Goal: Task Accomplishment & Management: Use online tool/utility

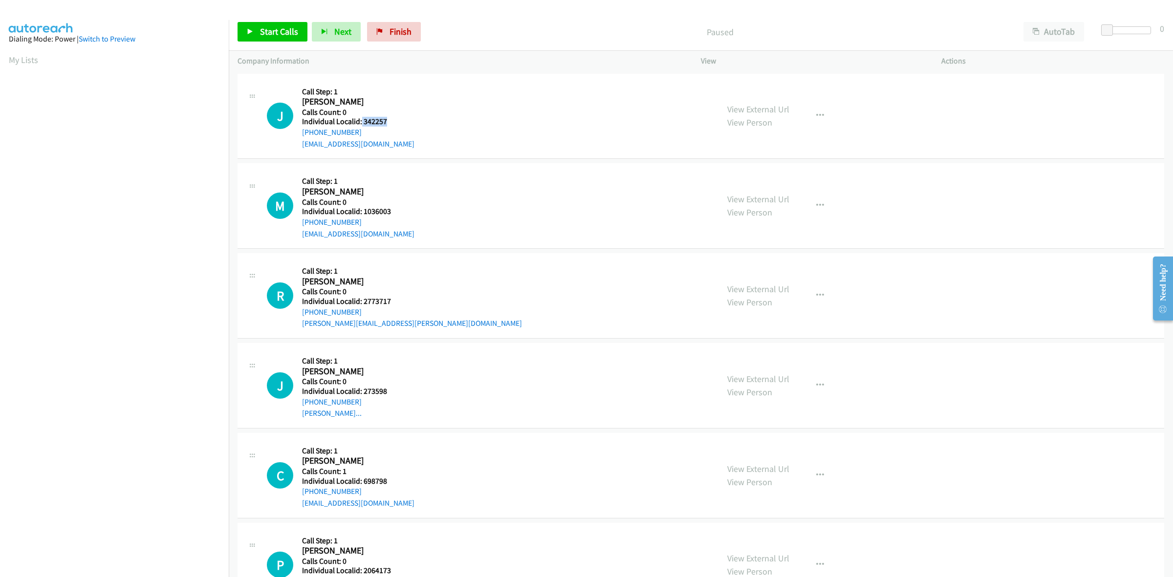
drag, startPoint x: 390, startPoint y: 120, endPoint x: 360, endPoint y: 125, distance: 30.2
click at [360, 125] on h5 "Individual Localid: 342257" at bounding box center [358, 122] width 112 height 10
copy h5 "342257"
drag, startPoint x: 358, startPoint y: 130, endPoint x: 300, endPoint y: 134, distance: 58.4
click at [300, 134] on div "J Callback Scheduled Call Step: 1 [PERSON_NAME] America/[GEOGRAPHIC_DATA] Calls…" at bounding box center [488, 116] width 443 height 67
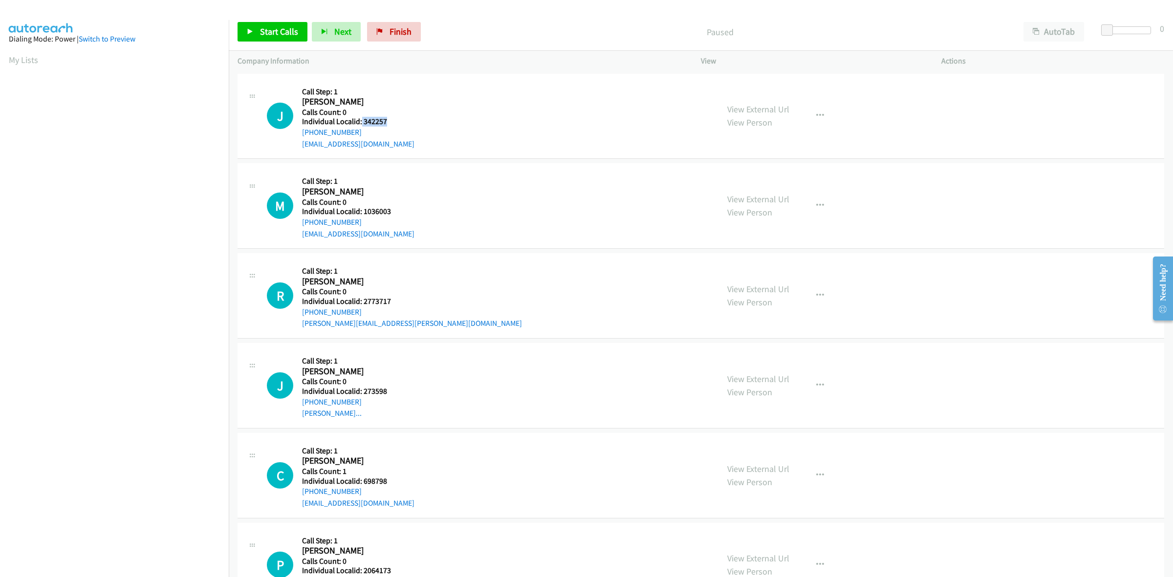
copy link "[PHONE_NUMBER]"
click at [809, 110] on button "button" at bounding box center [820, 116] width 26 height 20
click at [751, 179] on link "Skip Call" at bounding box center [768, 180] width 130 height 20
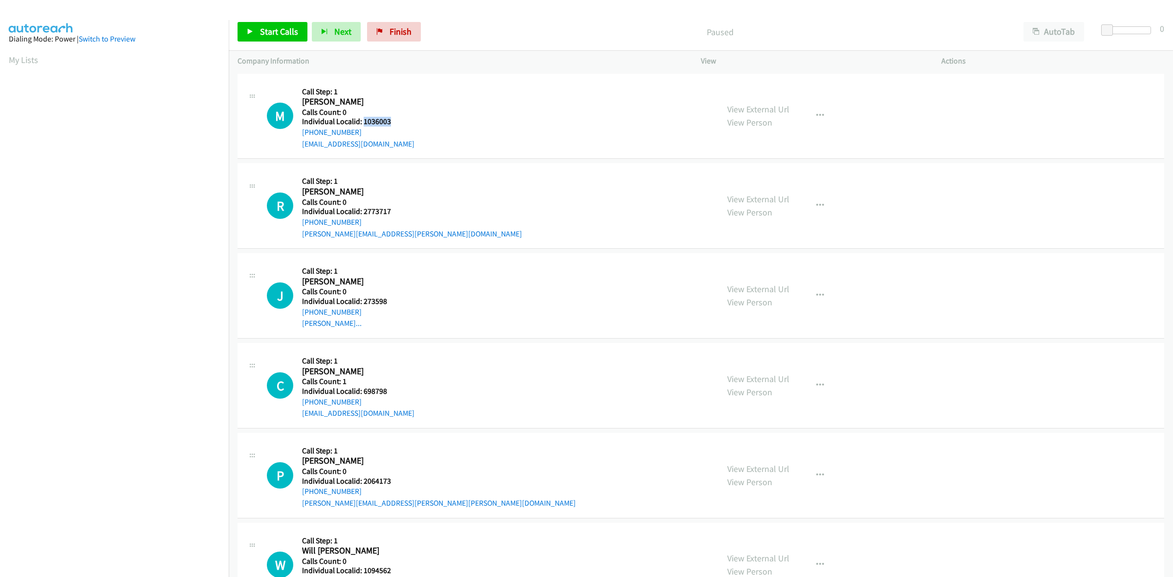
drag, startPoint x: 392, startPoint y: 119, endPoint x: 364, endPoint y: 123, distance: 27.7
click at [364, 123] on h5 "Individual Localid: 1036003" at bounding box center [358, 122] width 112 height 10
copy h5 "1036003"
drag, startPoint x: 349, startPoint y: 130, endPoint x: 295, endPoint y: 137, distance: 55.2
click at [295, 137] on div "M Callback Scheduled Call Step: 1 Mike Russell America/Chicago Calls Count: 0 I…" at bounding box center [488, 116] width 443 height 67
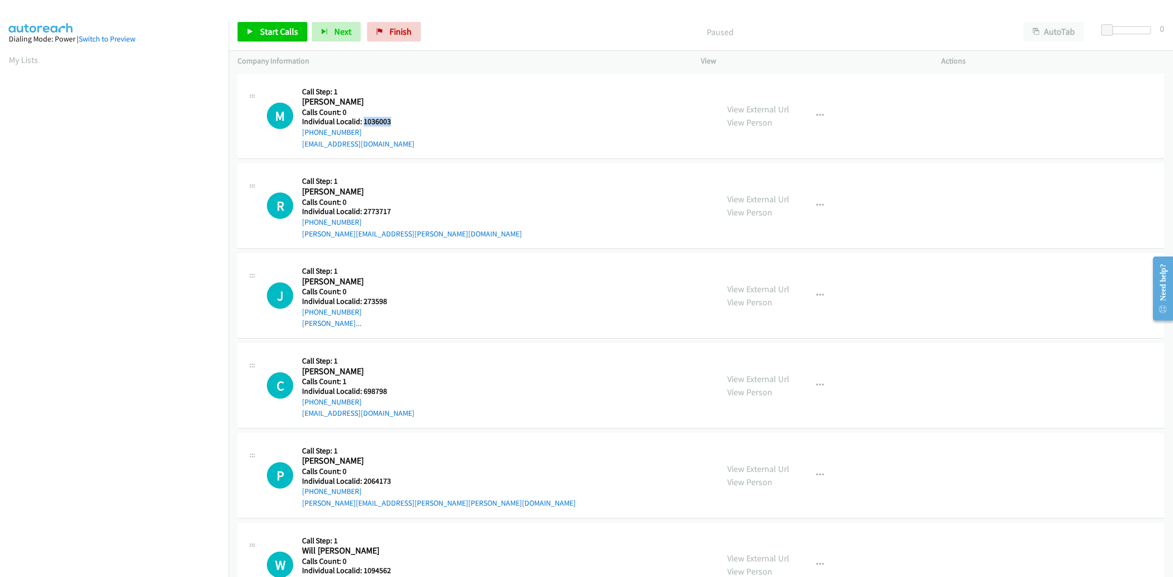
copy link "[PHONE_NUMBER]"
drag, startPoint x: 394, startPoint y: 118, endPoint x: 364, endPoint y: 120, distance: 30.3
click at [364, 120] on h5 "Individual Localid: 1036003" at bounding box center [358, 122] width 112 height 10
copy h5 "1036003"
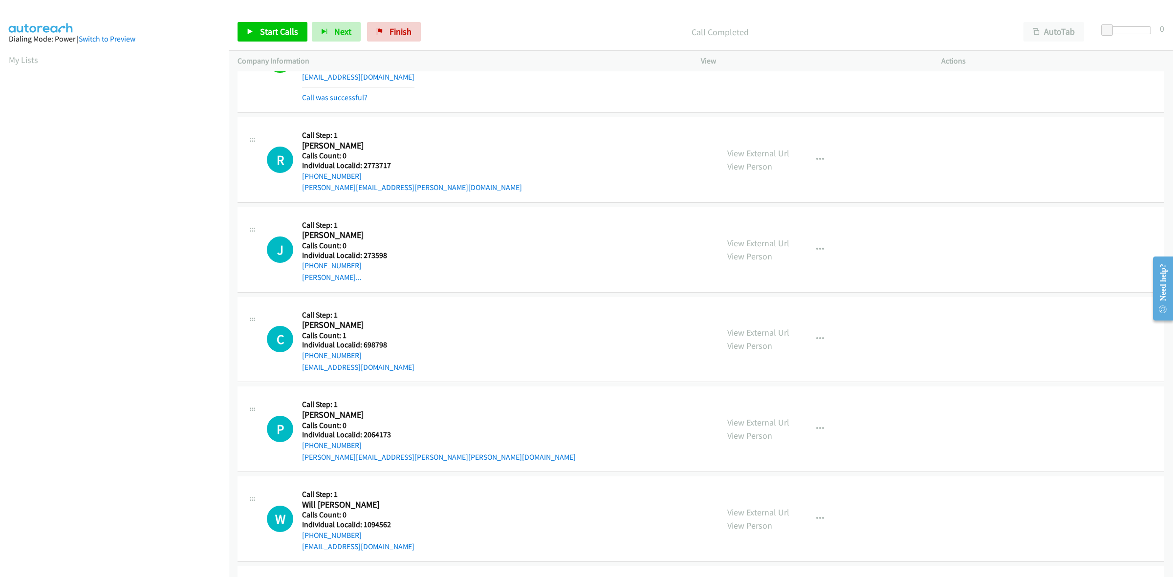
scroll to position [107, 0]
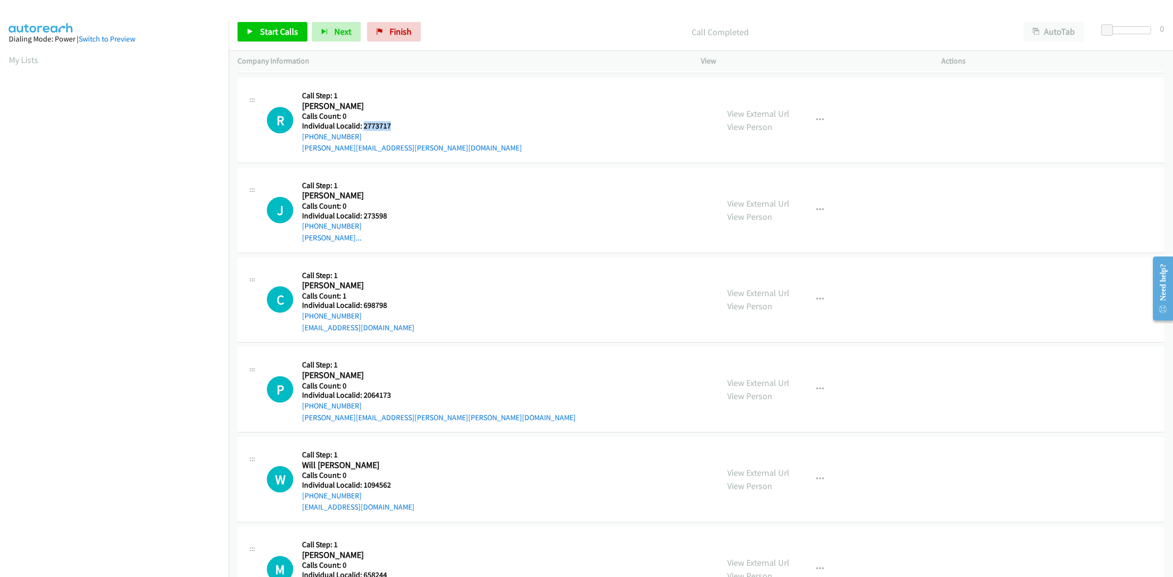
drag, startPoint x: 396, startPoint y: 125, endPoint x: 363, endPoint y: 125, distance: 32.7
click at [363, 125] on h5 "Individual Localid: 2773717" at bounding box center [412, 126] width 220 height 10
copy h5 "2773717"
drag, startPoint x: 360, startPoint y: 133, endPoint x: 296, endPoint y: 140, distance: 64.9
click at [296, 140] on div "R Callback Scheduled Call Step: 1 Richard Kirn America/Phoenix Calls Count: 0 I…" at bounding box center [488, 120] width 443 height 67
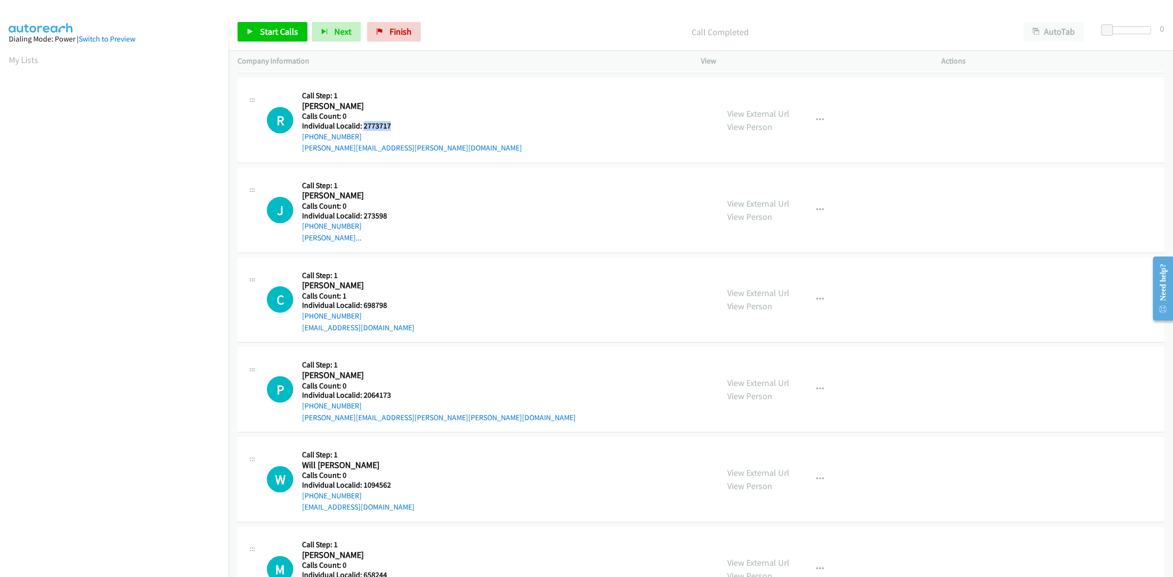
copy link "+1 602-723-7170"
drag, startPoint x: 397, startPoint y: 126, endPoint x: 362, endPoint y: 122, distance: 35.9
click at [362, 122] on h5 "Individual Localid: 2773717" at bounding box center [412, 126] width 220 height 10
copy h5 "2773717"
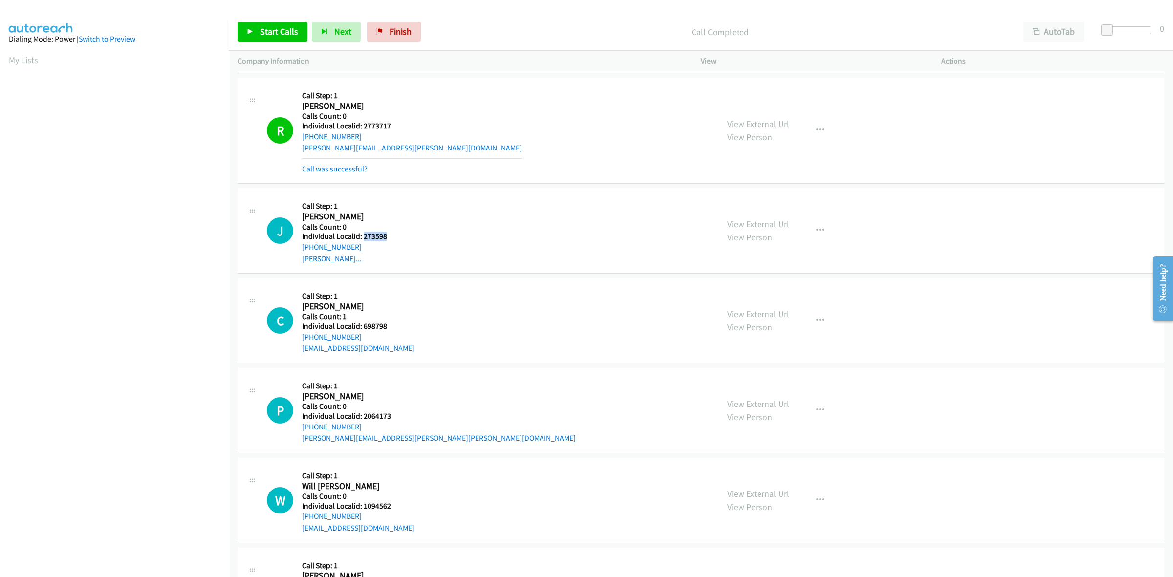
drag, startPoint x: 396, startPoint y: 239, endPoint x: 362, endPoint y: 238, distance: 34.2
click at [362, 238] on h5 "Individual Localid: 273598" at bounding box center [356, 237] width 109 height 10
copy h5 "273598"
drag, startPoint x: 360, startPoint y: 247, endPoint x: 296, endPoint y: 250, distance: 63.6
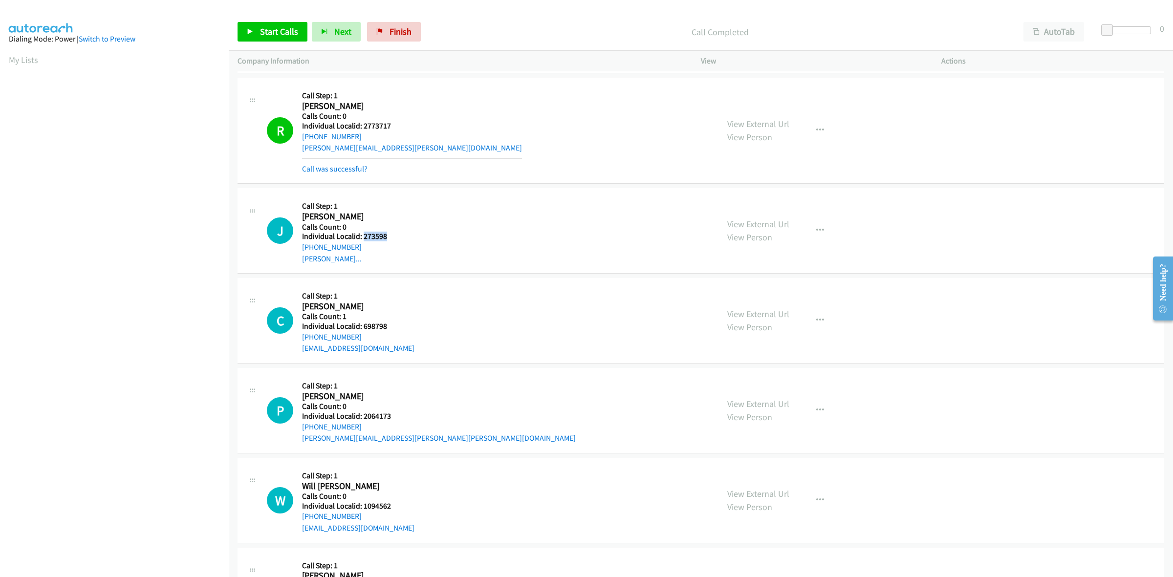
click at [296, 250] on div "J Callback Scheduled Call Step: 1 Joshua Ellingson America/Los_Angeles Calls Co…" at bounding box center [488, 230] width 443 height 67
copy link "+1 206-793-1110"
drag, startPoint x: 394, startPoint y: 238, endPoint x: 362, endPoint y: 238, distance: 32.8
click at [362, 238] on h5 "Individual Localid: 273598" at bounding box center [356, 237] width 109 height 10
copy h5 "273598"
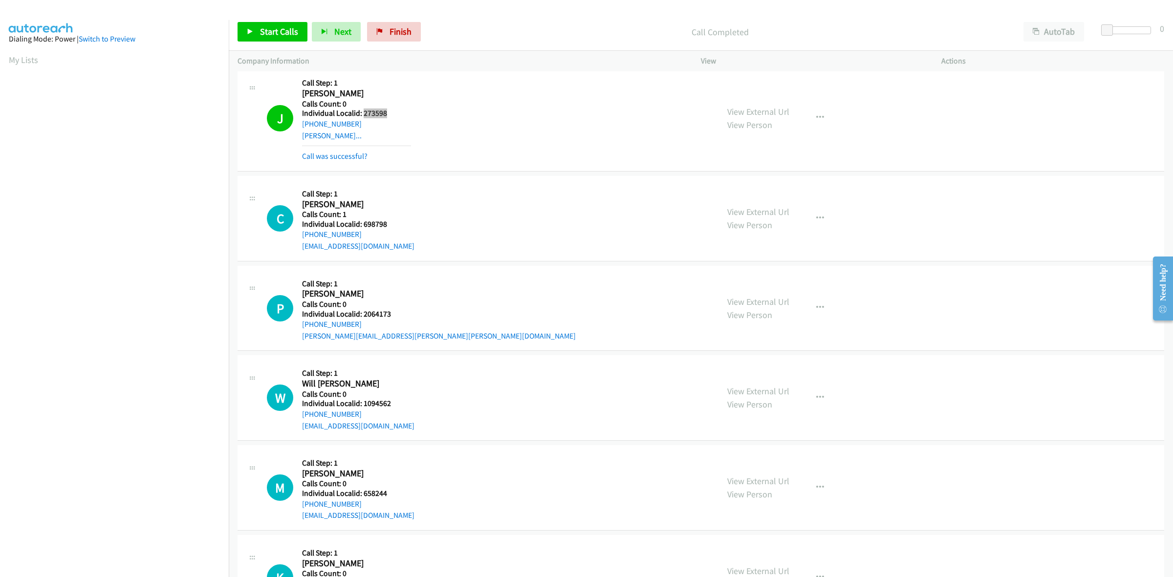
scroll to position [275, 0]
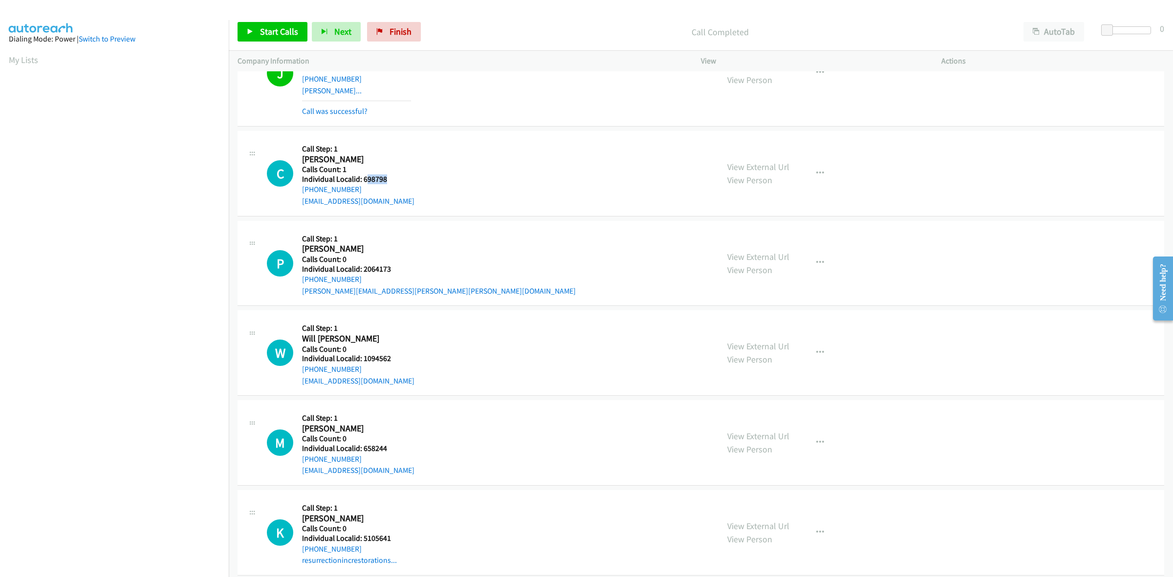
drag, startPoint x: 392, startPoint y: 179, endPoint x: 365, endPoint y: 179, distance: 26.9
click at [365, 179] on h5 "Individual Localid: 698798" at bounding box center [358, 179] width 112 height 10
click at [816, 170] on icon "button" at bounding box center [820, 174] width 8 height 8
click at [783, 239] on link "Skip Call" at bounding box center [768, 237] width 130 height 20
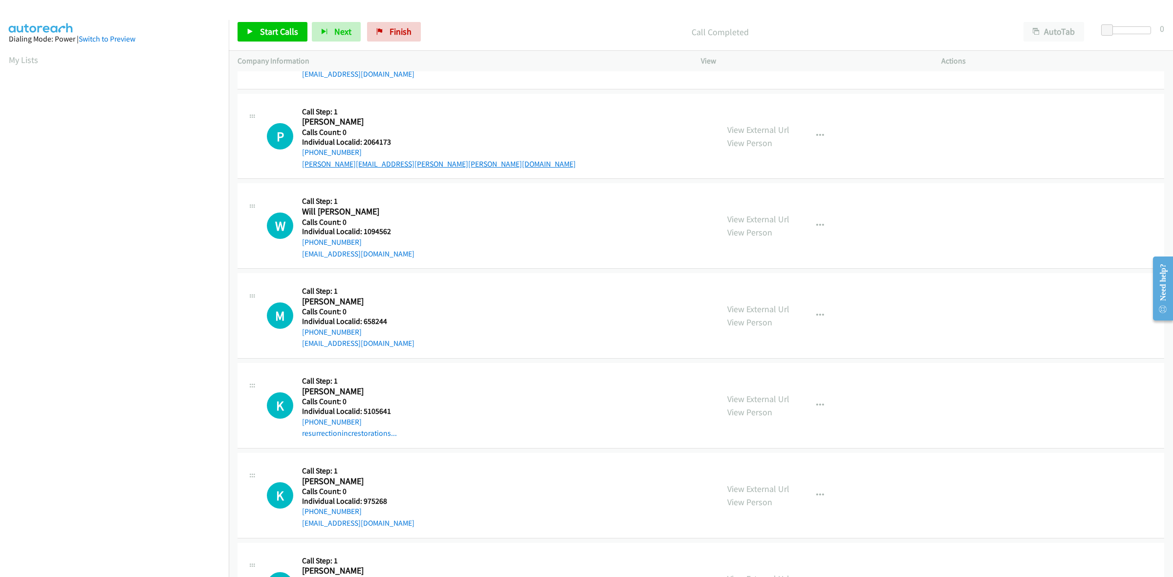
scroll to position [428, 0]
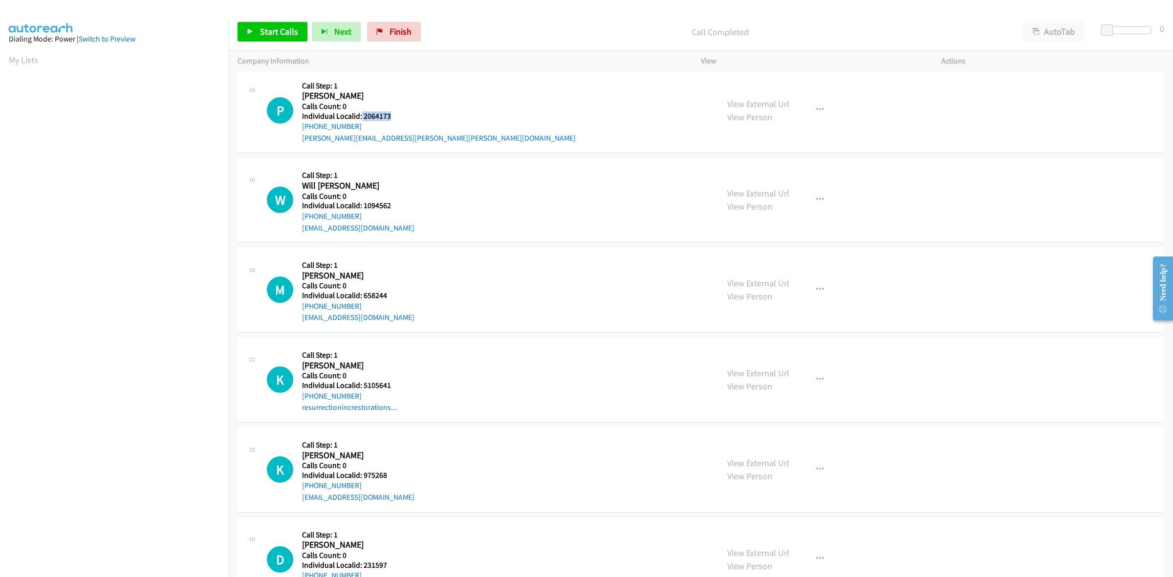
drag, startPoint x: 390, startPoint y: 115, endPoint x: 361, endPoint y: 117, distance: 28.9
click at [361, 117] on h5 "Individual Localid: 2064173" at bounding box center [439, 116] width 274 height 10
drag, startPoint x: 358, startPoint y: 126, endPoint x: 294, endPoint y: 131, distance: 64.2
click at [294, 131] on div "P Callback Scheduled Call Step: 1 Paul Williams America/New_York Calls Count: 0…" at bounding box center [488, 110] width 443 height 67
drag, startPoint x: 390, startPoint y: 114, endPoint x: 362, endPoint y: 113, distance: 28.4
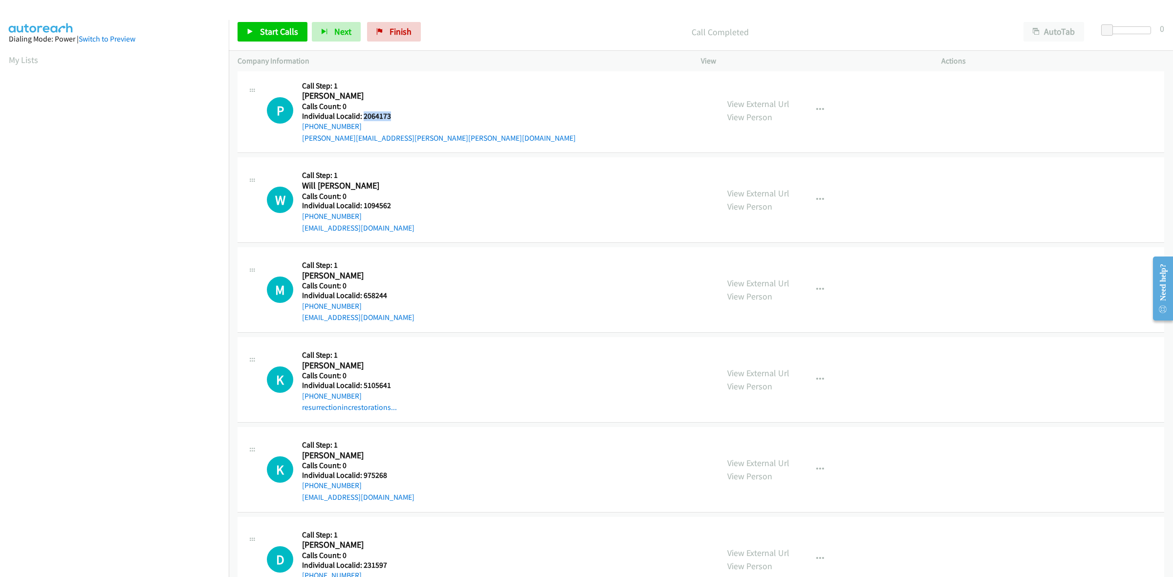
click at [362, 113] on h5 "Individual Localid: 2064173" at bounding box center [439, 116] width 274 height 10
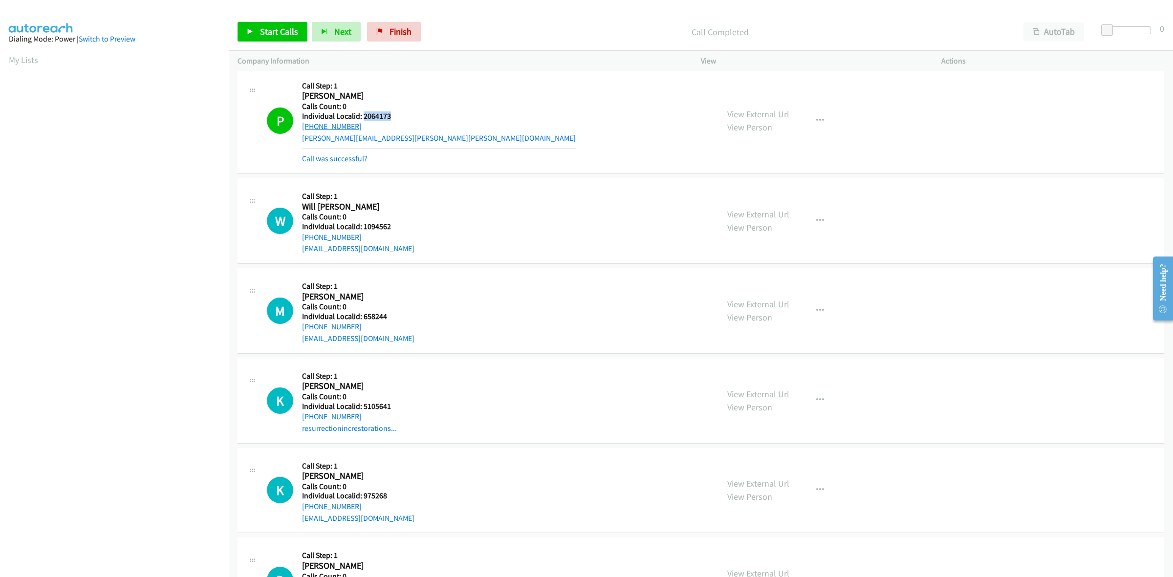
drag, startPoint x: 358, startPoint y: 126, endPoint x: 303, endPoint y: 128, distance: 55.3
click at [303, 128] on div "+1 704-752-9028" at bounding box center [439, 127] width 274 height 12
click at [816, 119] on icon "button" at bounding box center [820, 121] width 8 height 8
click at [766, 208] on link "Add to do not call list" at bounding box center [768, 205] width 130 height 20
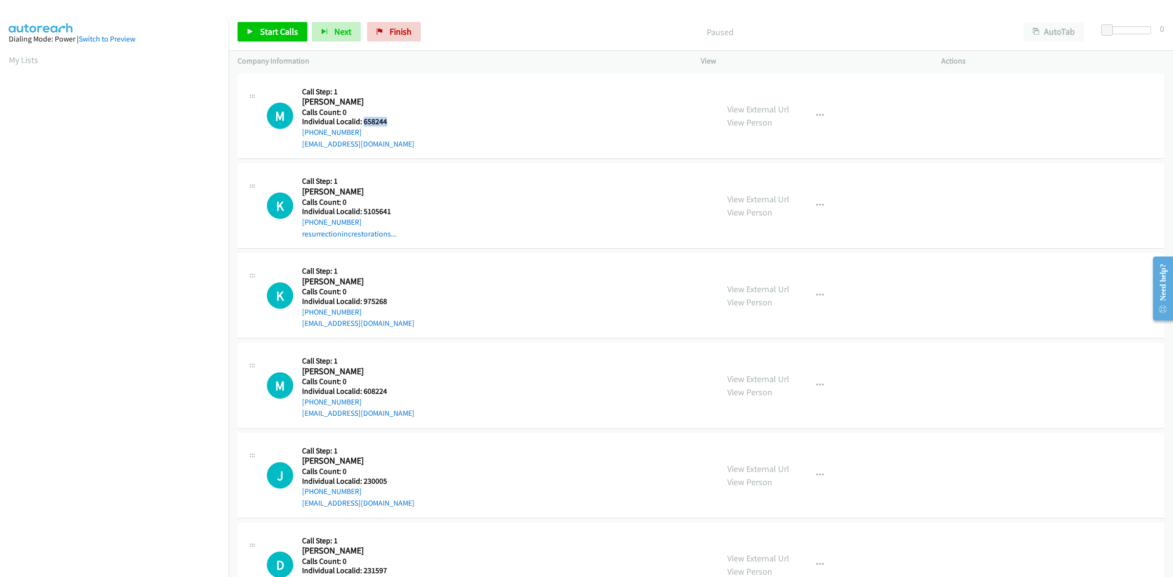
drag, startPoint x: 390, startPoint y: 121, endPoint x: 363, endPoint y: 125, distance: 27.2
click at [363, 125] on h5 "Individual Localid: 658244" at bounding box center [358, 122] width 112 height 10
copy h5 "658244"
drag, startPoint x: 362, startPoint y: 133, endPoint x: 300, endPoint y: 136, distance: 62.1
click at [300, 136] on div "M Callback Scheduled Call Step: 1 Mike Chlan America/Chicago Calls Count: 0 Ind…" at bounding box center [488, 116] width 443 height 67
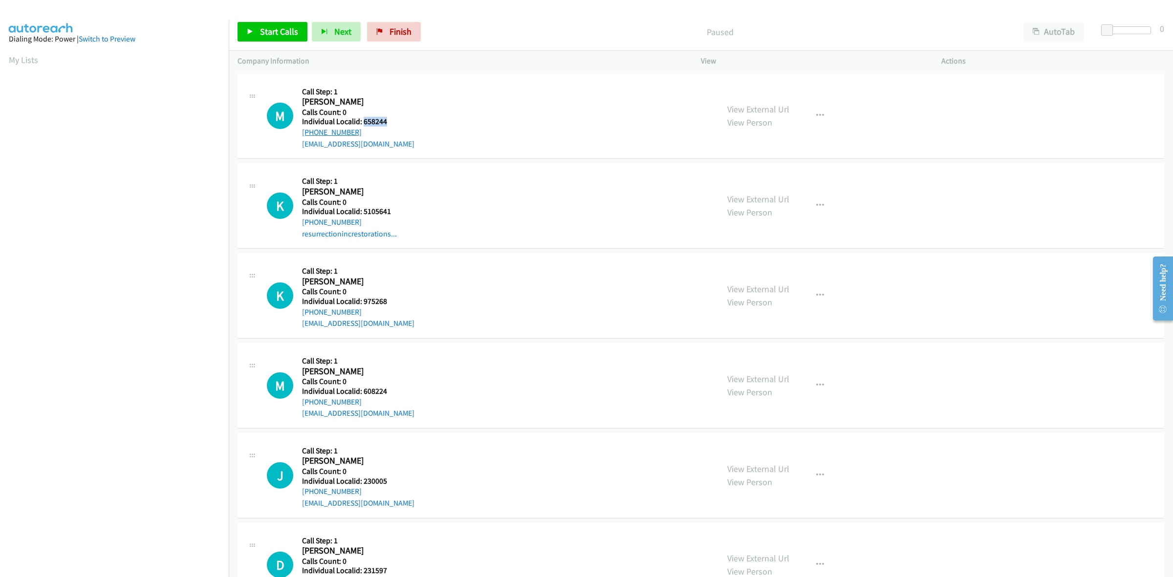
copy link "[PHONE_NUMBER]"
drag, startPoint x: 393, startPoint y: 116, endPoint x: 368, endPoint y: 123, distance: 25.9
click at [368, 123] on div "Callback Scheduled Call Step: 1 Mike Chlan America/Chicago Calls Count: 0 Indiv…" at bounding box center [358, 116] width 112 height 67
click at [404, 123] on h5 "Individual Localid: 658244" at bounding box center [358, 122] width 112 height 10
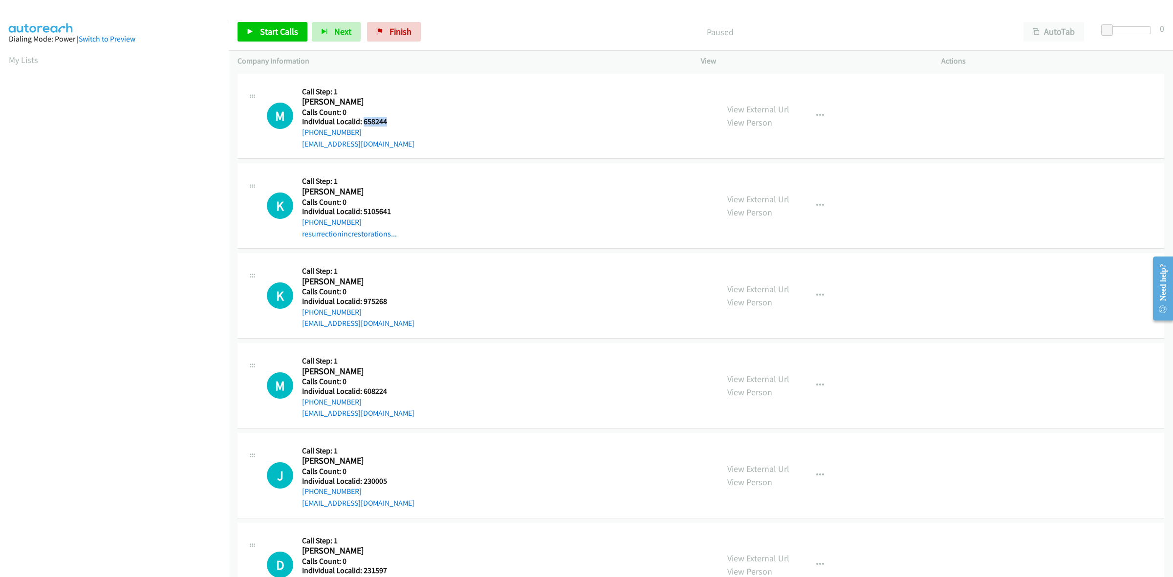
drag, startPoint x: 387, startPoint y: 122, endPoint x: 363, endPoint y: 122, distance: 23.5
click at [363, 122] on h5 "Individual Localid: 658244" at bounding box center [358, 122] width 112 height 10
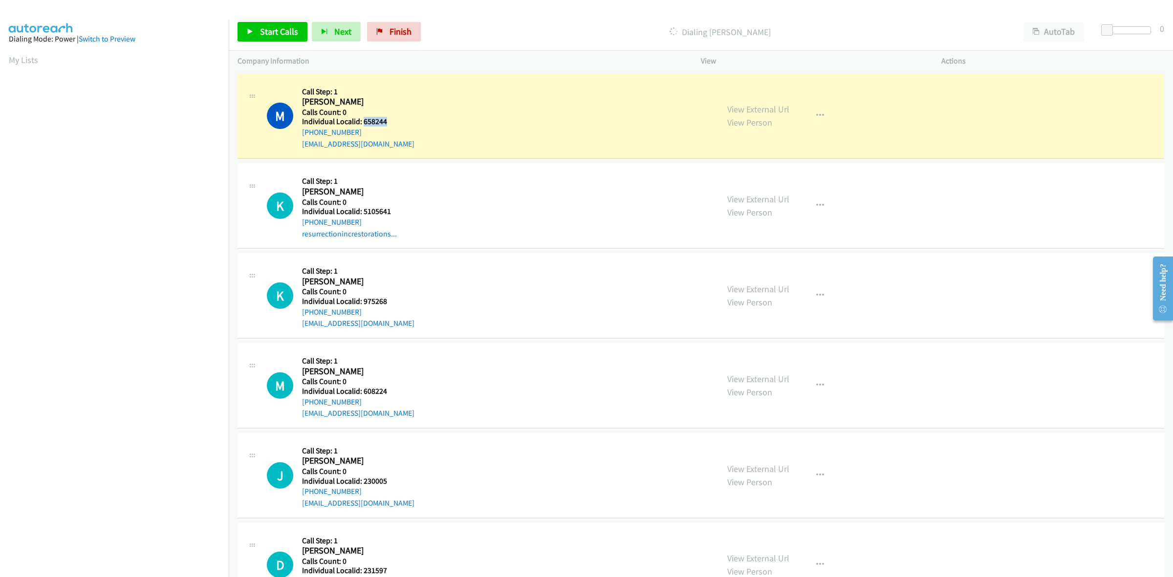
copy h5 "658244"
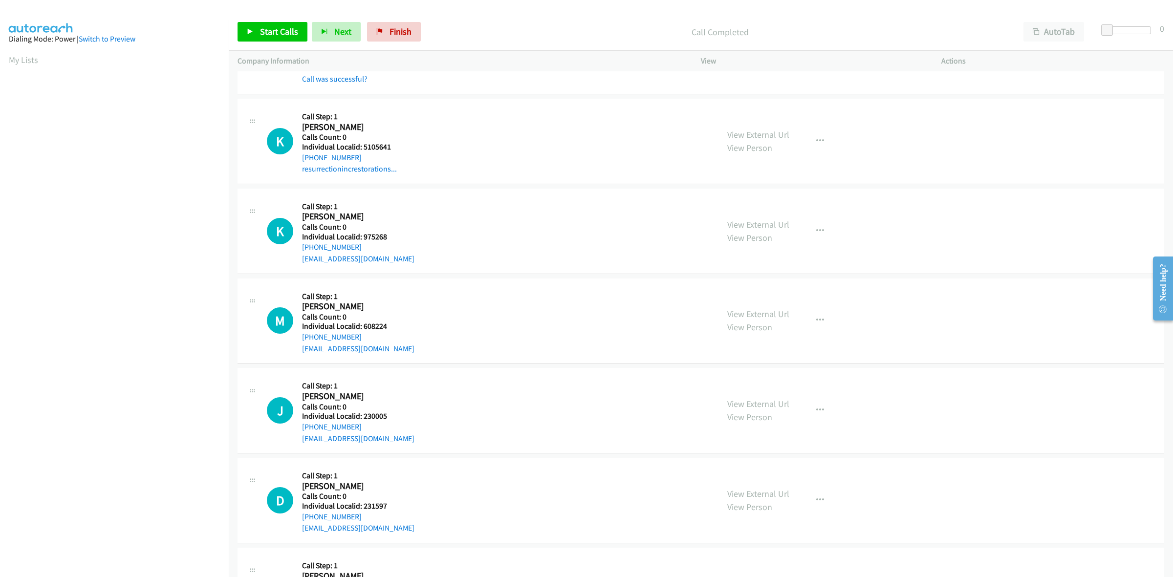
scroll to position [91, 0]
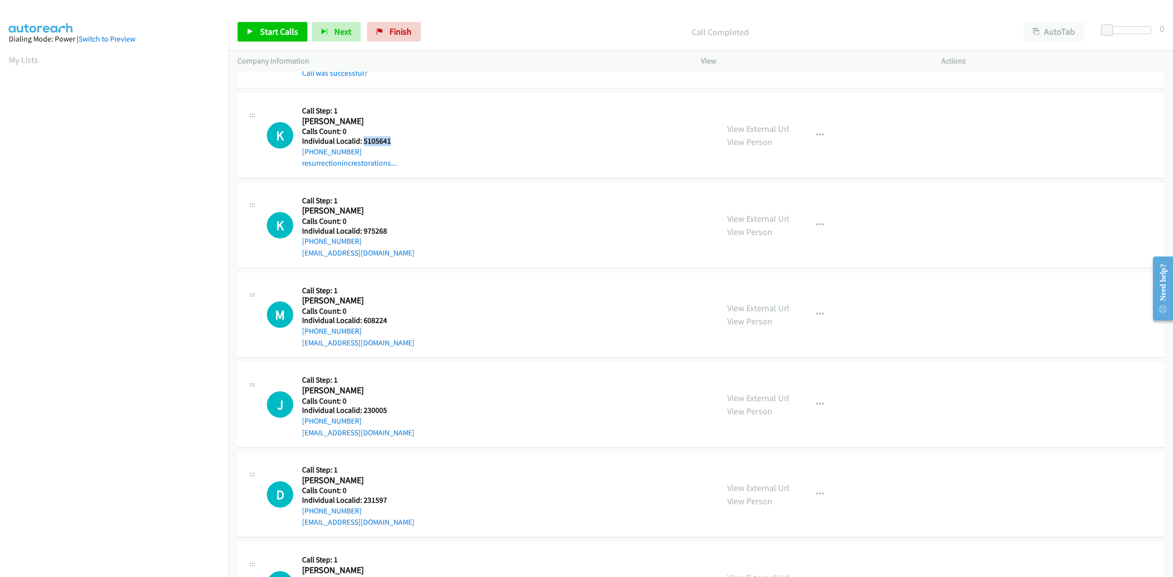
drag, startPoint x: 395, startPoint y: 139, endPoint x: 363, endPoint y: 143, distance: 32.4
click at [363, 143] on h5 "Individual Localid: 5105641" at bounding box center [356, 141] width 109 height 10
copy h5 "5105641"
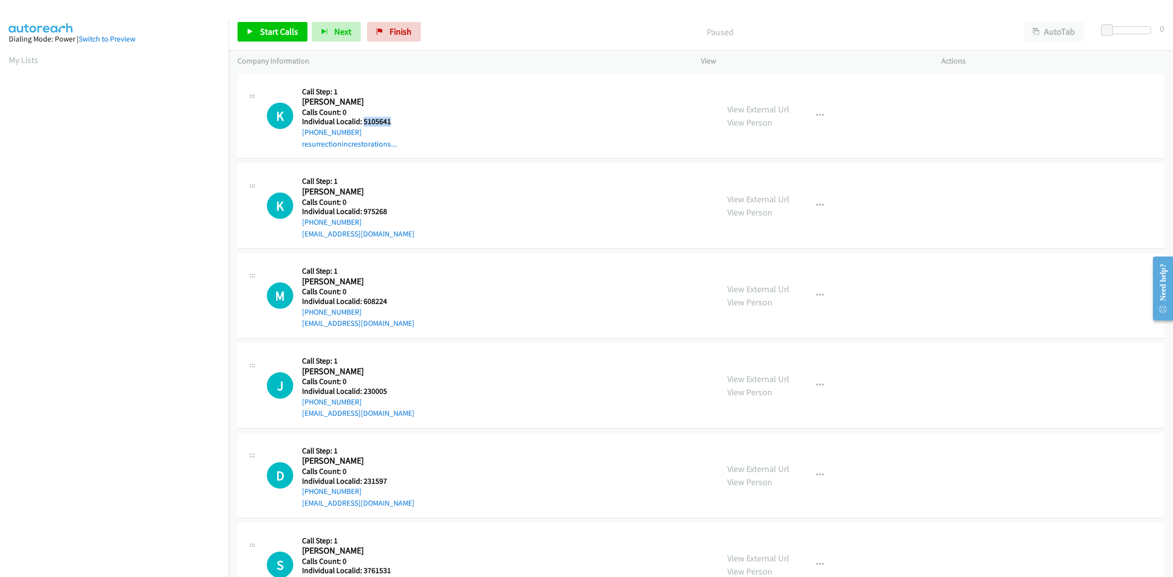
drag, startPoint x: 398, startPoint y: 122, endPoint x: 363, endPoint y: 120, distance: 35.2
click at [363, 120] on h5 "Individual Localid: 5105641" at bounding box center [356, 122] width 109 height 10
copy h5 "5105641"
drag, startPoint x: 356, startPoint y: 129, endPoint x: 301, endPoint y: 134, distance: 55.5
click at [296, 134] on div "K Callback Scheduled Call Step: 1 Ken White America/New_York Calls Count: 0 Ind…" at bounding box center [488, 116] width 443 height 67
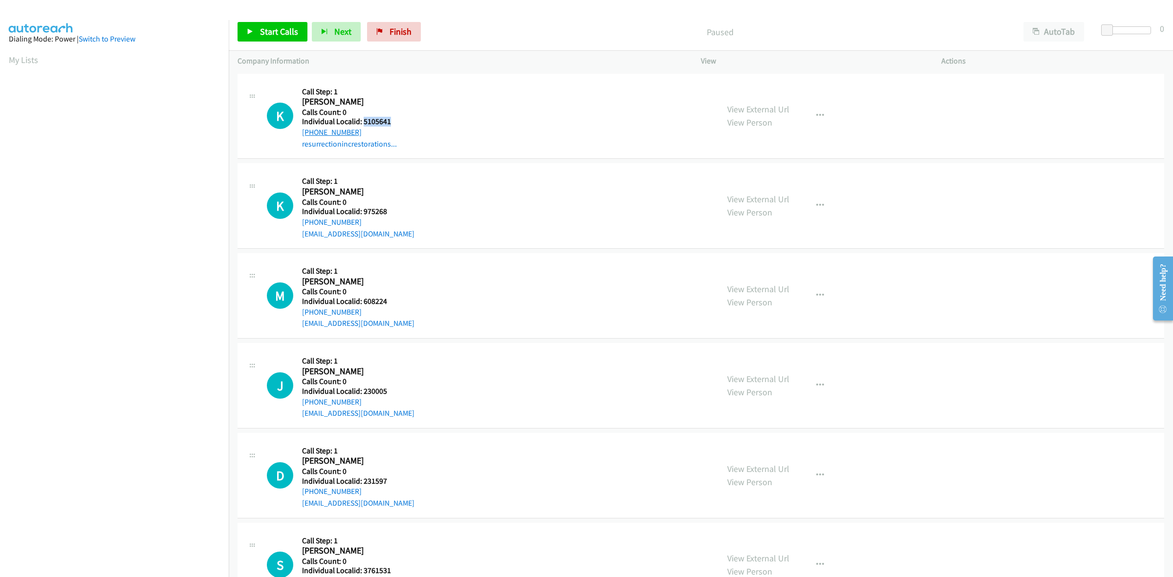
copy link "[PHONE_NUMBER]"
drag, startPoint x: 393, startPoint y: 120, endPoint x: 363, endPoint y: 121, distance: 29.3
click at [363, 121] on h5 "Individual Localid: 5105641" at bounding box center [356, 122] width 109 height 10
copy h5 "5105641"
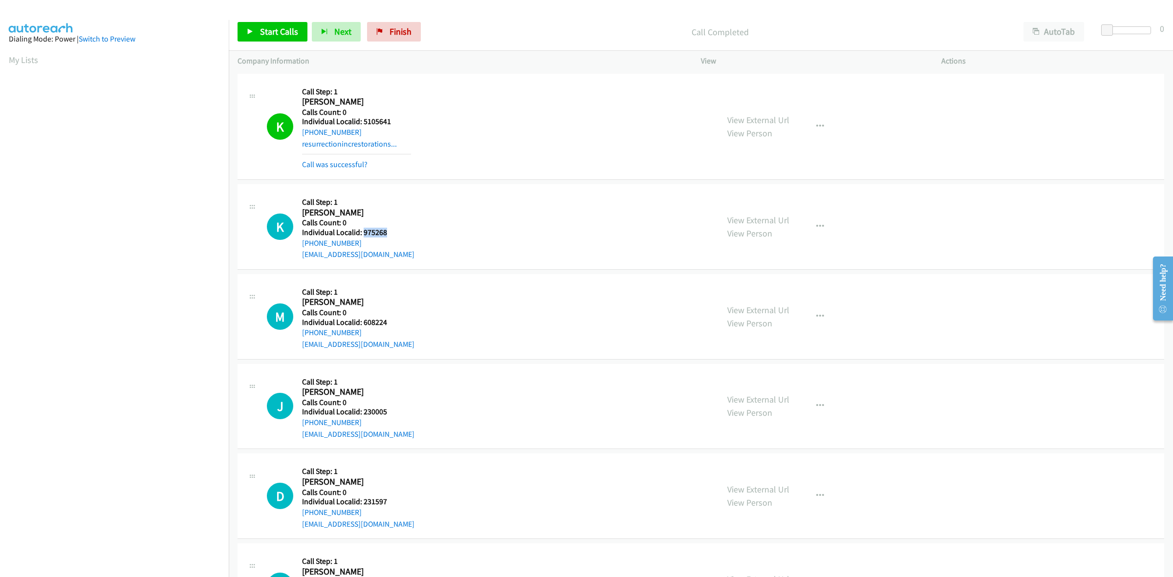
drag, startPoint x: 389, startPoint y: 232, endPoint x: 362, endPoint y: 235, distance: 27.0
click at [362, 235] on h5 "Individual Localid: 975268" at bounding box center [358, 233] width 112 height 10
copy h5 "975268"
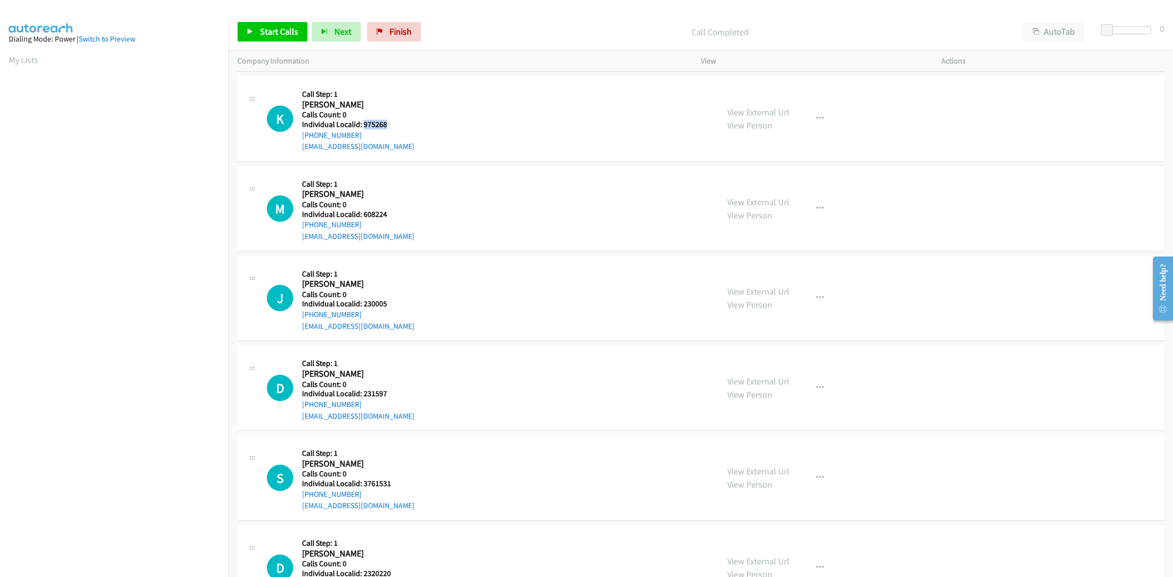
scroll to position [122, 0]
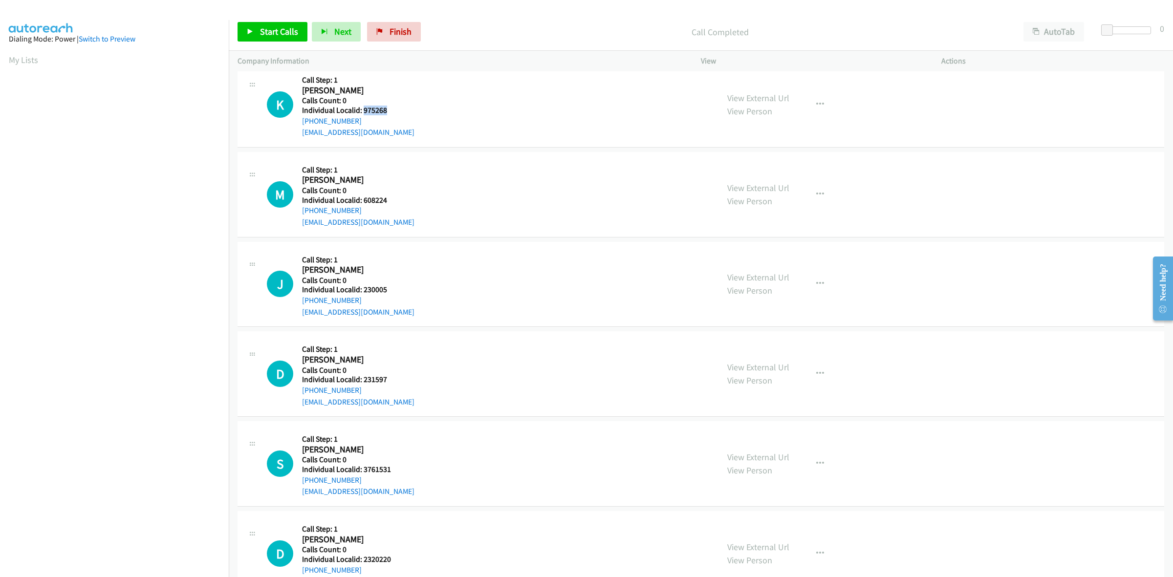
drag, startPoint x: 362, startPoint y: 117, endPoint x: 299, endPoint y: 123, distance: 63.3
click at [299, 123] on div "K Callback Scheduled Call Step: 1 Ken Baker America/New_York Calls Count: 0 Ind…" at bounding box center [488, 104] width 443 height 67
copy link "[PHONE_NUMBER]"
drag, startPoint x: 388, startPoint y: 109, endPoint x: 360, endPoint y: 109, distance: 27.4
click at [360, 109] on h5 "Individual Localid: 975268" at bounding box center [358, 111] width 112 height 10
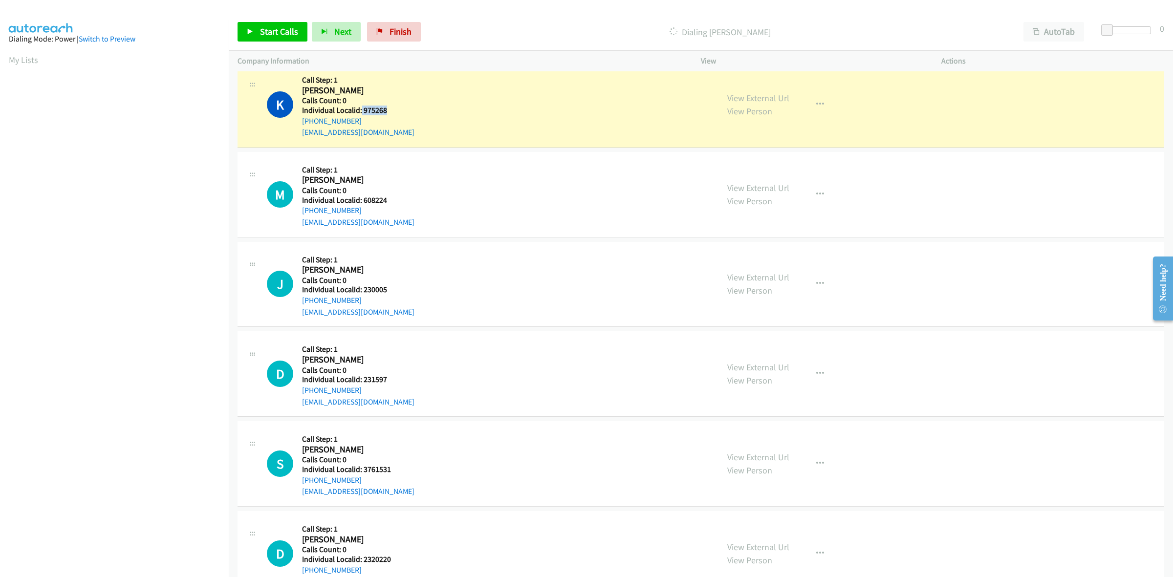
copy h5 "975268"
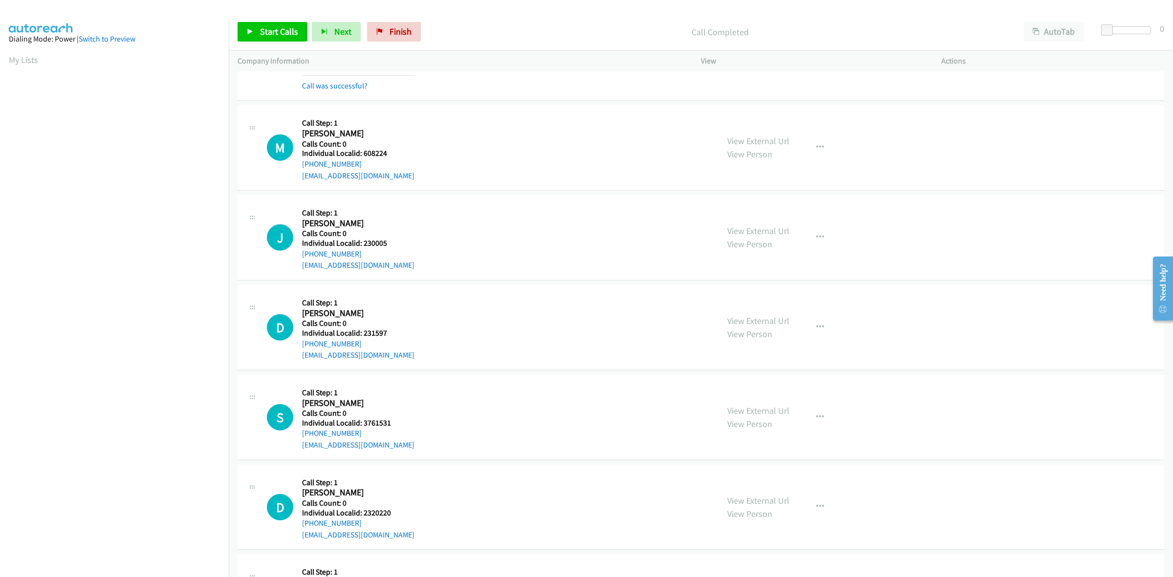
scroll to position [198, 0]
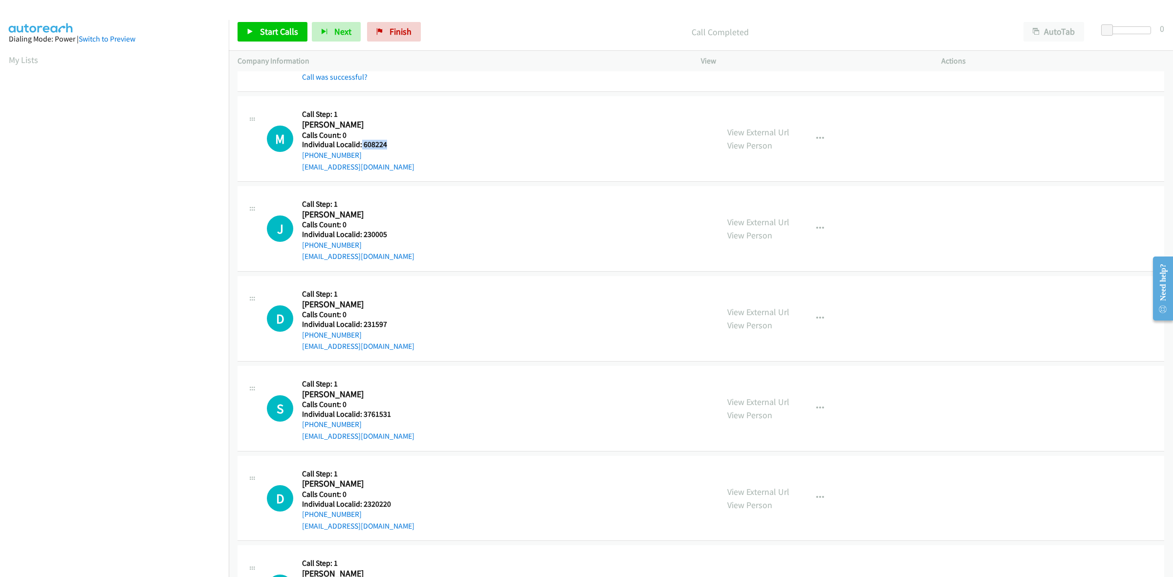
drag, startPoint x: 392, startPoint y: 144, endPoint x: 360, endPoint y: 146, distance: 31.3
click at [360, 146] on h5 "Individual Localid: 608224" at bounding box center [358, 145] width 112 height 10
copy h5 "608224"
click at [811, 133] on button "button" at bounding box center [820, 139] width 26 height 20
click at [744, 206] on link "Skip Call" at bounding box center [768, 203] width 130 height 20
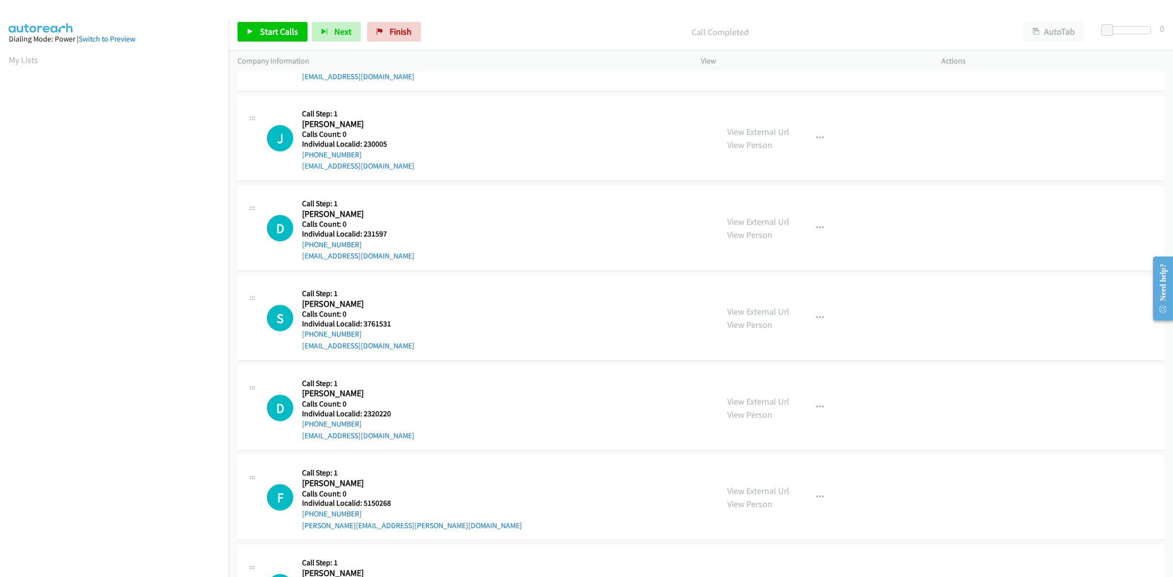
scroll to position [290, 0]
drag, startPoint x: 373, startPoint y: 143, endPoint x: 363, endPoint y: 143, distance: 10.3
click at [363, 143] on h5 "Individual Localid: 230005" at bounding box center [358, 143] width 112 height 10
copy h5 "230005"
drag, startPoint x: 361, startPoint y: 150, endPoint x: 296, endPoint y: 156, distance: 64.9
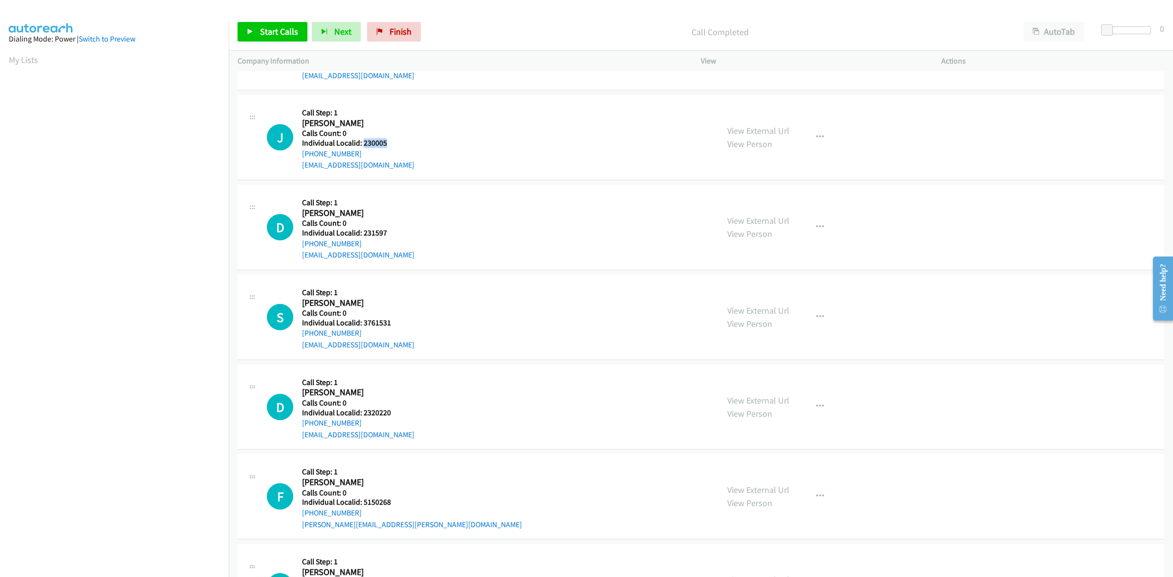
click at [296, 156] on div "J Callback Scheduled Call Step: 1 Jed Johnson America/Denver Calls Count: 0 Ind…" at bounding box center [488, 137] width 443 height 67
copy link "[PHONE_NUMBER]"
drag, startPoint x: 387, startPoint y: 145, endPoint x: 363, endPoint y: 142, distance: 24.6
click at [363, 142] on h5 "Individual Localid: 230005" at bounding box center [358, 143] width 112 height 10
copy h5 "230005"
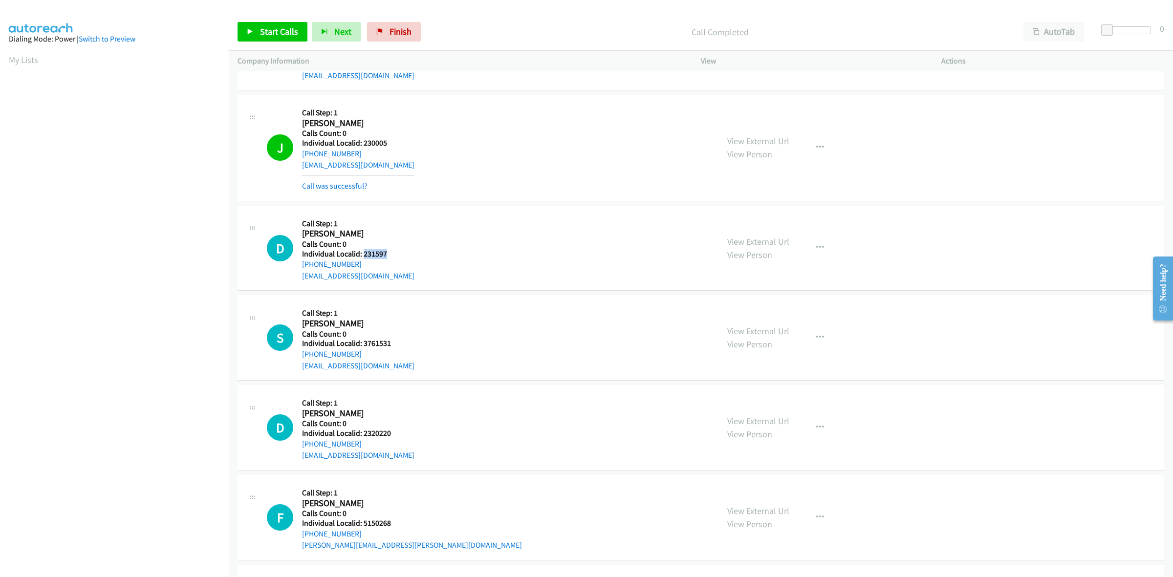
drag, startPoint x: 381, startPoint y: 252, endPoint x: 364, endPoint y: 250, distance: 17.2
click at [364, 250] on h5 "Individual Localid: 231597" at bounding box center [358, 254] width 112 height 10
drag, startPoint x: 352, startPoint y: 265, endPoint x: 300, endPoint y: 267, distance: 52.8
click at [300, 267] on div "D Callback Scheduled Call Step: 1 David Knoetgen America/Los_Angeles Calls Coun…" at bounding box center [488, 248] width 443 height 67
drag, startPoint x: 389, startPoint y: 256, endPoint x: 363, endPoint y: 254, distance: 25.9
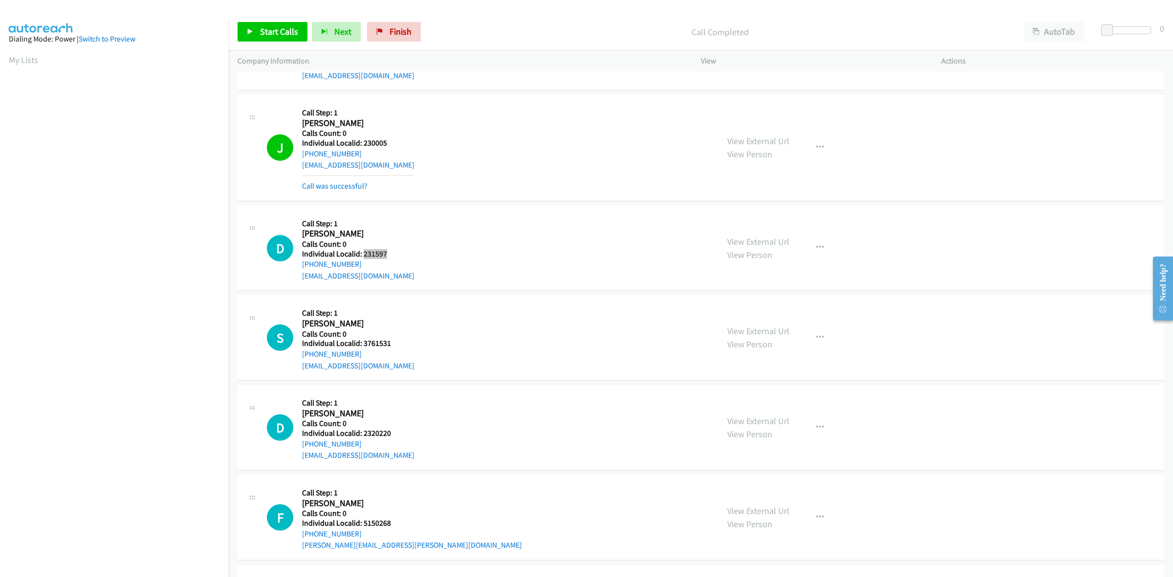
click at [363, 254] on h5 "Individual Localid: 231597" at bounding box center [358, 254] width 112 height 10
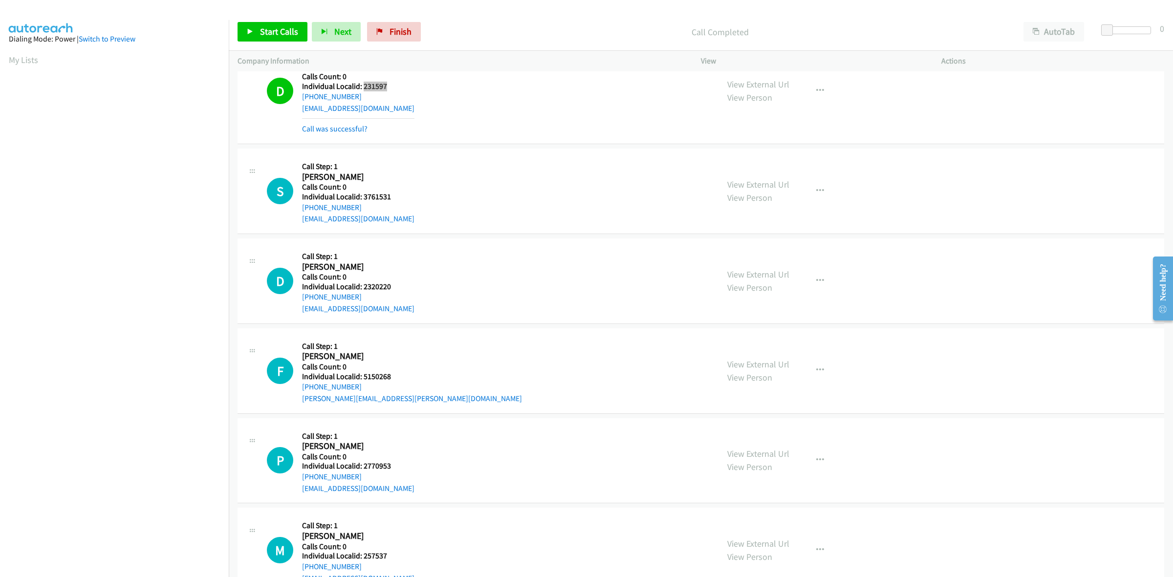
scroll to position [458, 0]
drag, startPoint x: 393, startPoint y: 198, endPoint x: 362, endPoint y: 199, distance: 30.3
click at [362, 199] on h5 "Individual Localid: 3761531" at bounding box center [358, 197] width 112 height 10
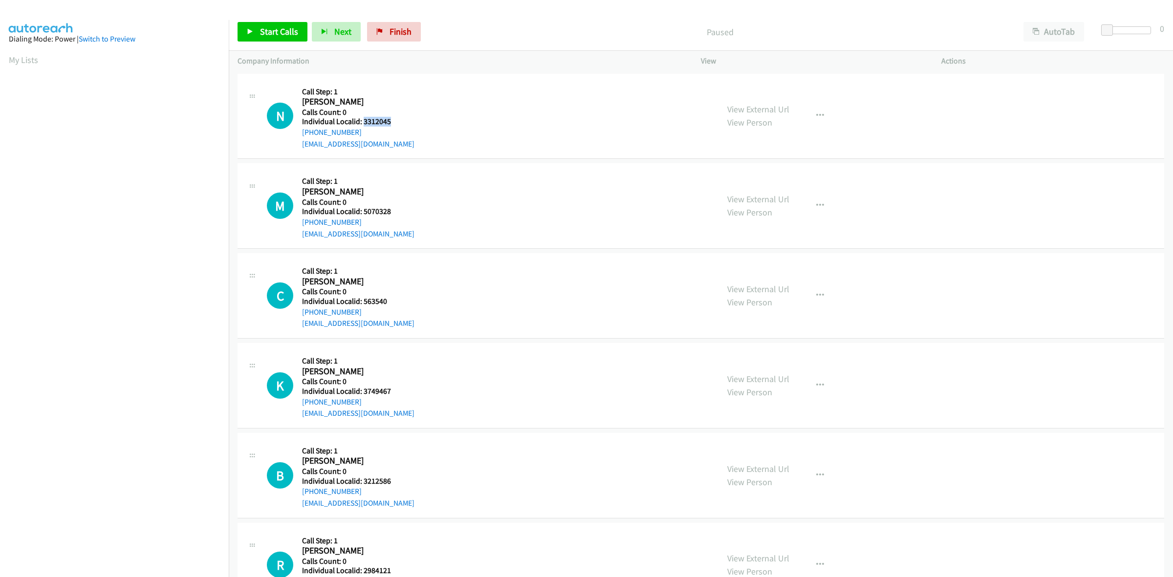
drag, startPoint x: 397, startPoint y: 119, endPoint x: 363, endPoint y: 125, distance: 34.3
click at [363, 125] on h5 "Individual Localid: 3312045" at bounding box center [358, 122] width 112 height 10
copy h5 "3312045"
drag, startPoint x: 358, startPoint y: 131, endPoint x: 296, endPoint y: 137, distance: 62.5
click at [296, 137] on div "N Callback Scheduled Call Step: 1 [PERSON_NAME] America/New_York Calls Count: 0…" at bounding box center [488, 116] width 443 height 67
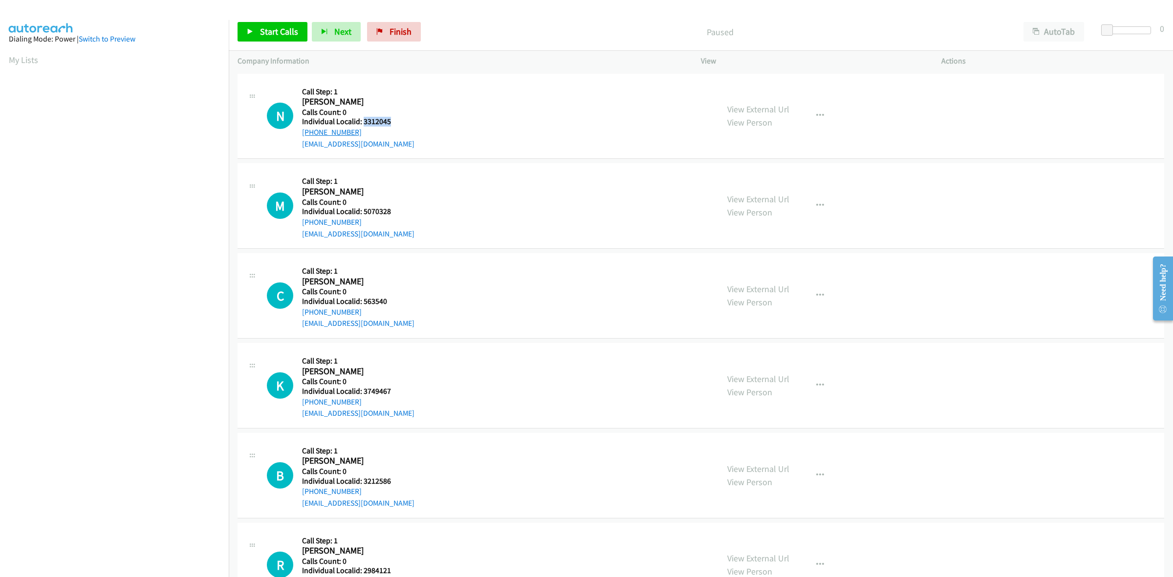
copy link "[PHONE_NUMBER]"
drag, startPoint x: 392, startPoint y: 119, endPoint x: 363, endPoint y: 122, distance: 29.0
click at [363, 122] on h5 "Individual Localid: 3312045" at bounding box center [358, 122] width 112 height 10
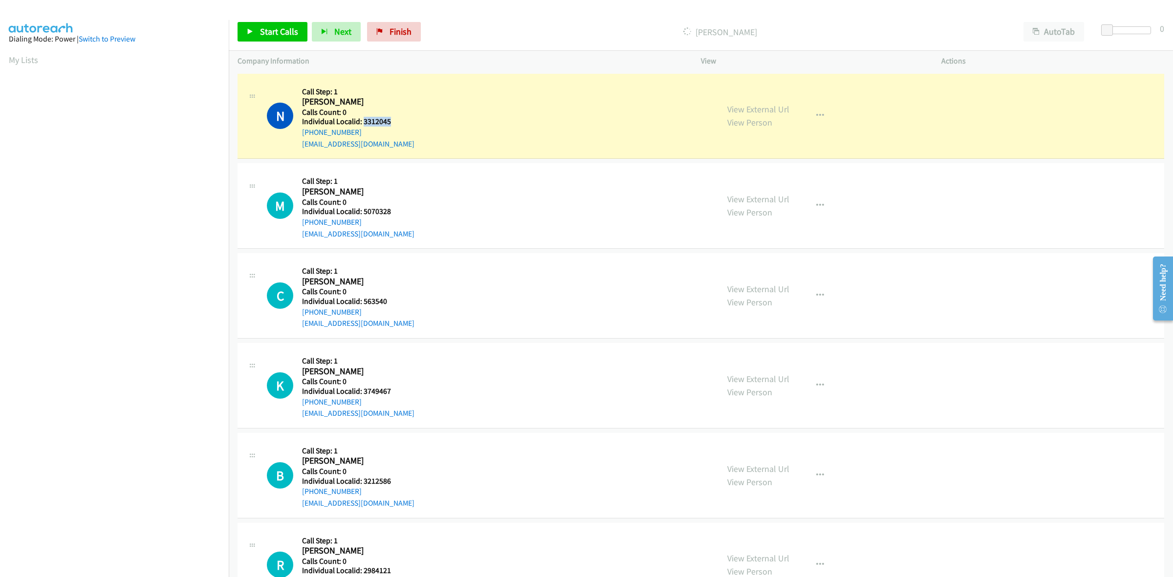
copy h5 "3312045"
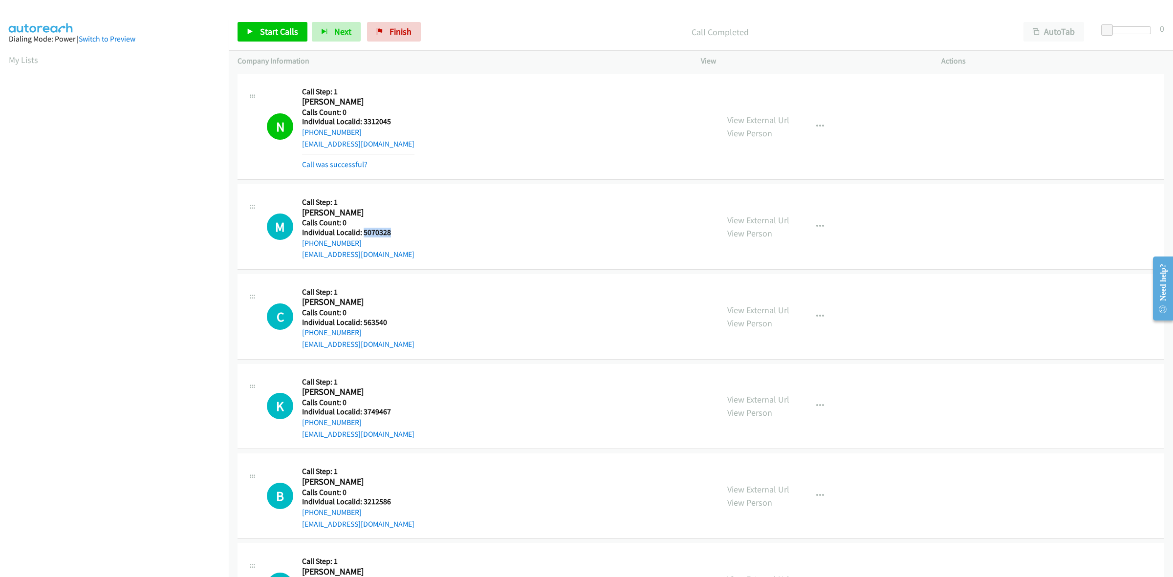
drag, startPoint x: 391, startPoint y: 231, endPoint x: 362, endPoint y: 235, distance: 29.6
click at [362, 235] on h5 "Individual Localid: 5070328" at bounding box center [358, 233] width 112 height 10
copy h5 "5070328"
drag, startPoint x: 360, startPoint y: 240, endPoint x: 298, endPoint y: 245, distance: 62.3
click at [298, 245] on div "M Callback Scheduled Call Step: 1 [PERSON_NAME] America/New_York Calls Count: 0…" at bounding box center [488, 226] width 443 height 67
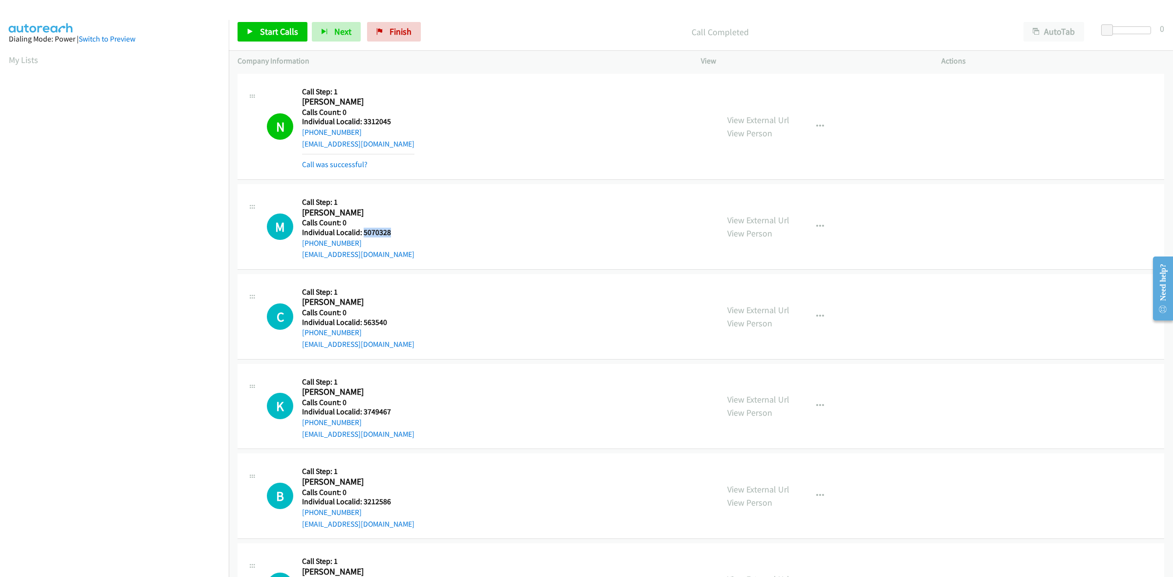
copy link "[PHONE_NUMBER]"
drag, startPoint x: 392, startPoint y: 235, endPoint x: 364, endPoint y: 232, distance: 28.0
click at [364, 232] on h5 "Individual Localid: 5070328" at bounding box center [358, 233] width 112 height 10
copy h5 "5070328"
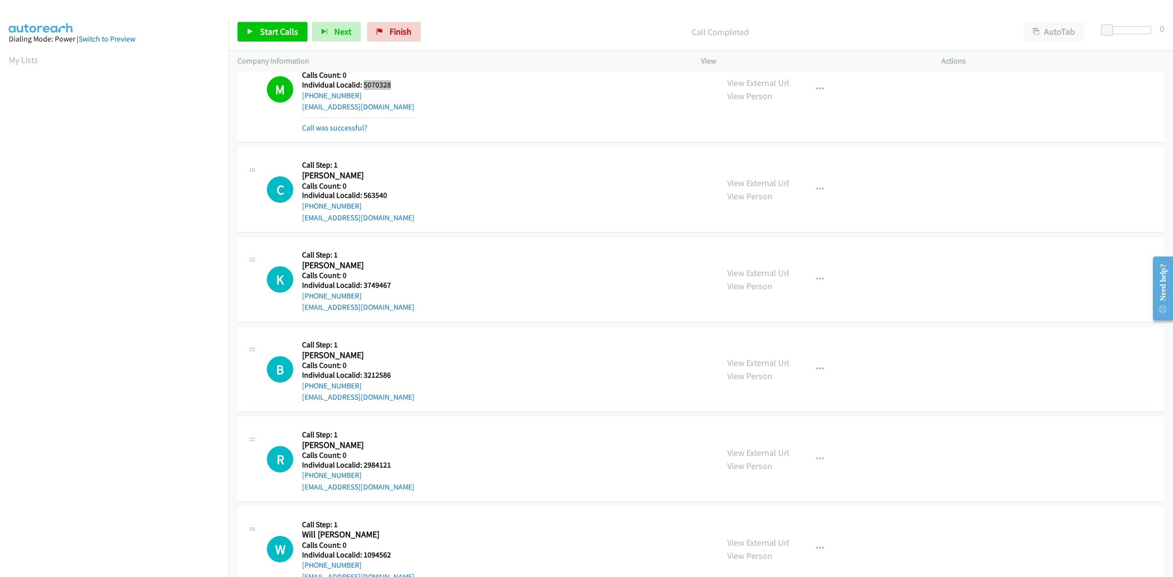
scroll to position [168, 0]
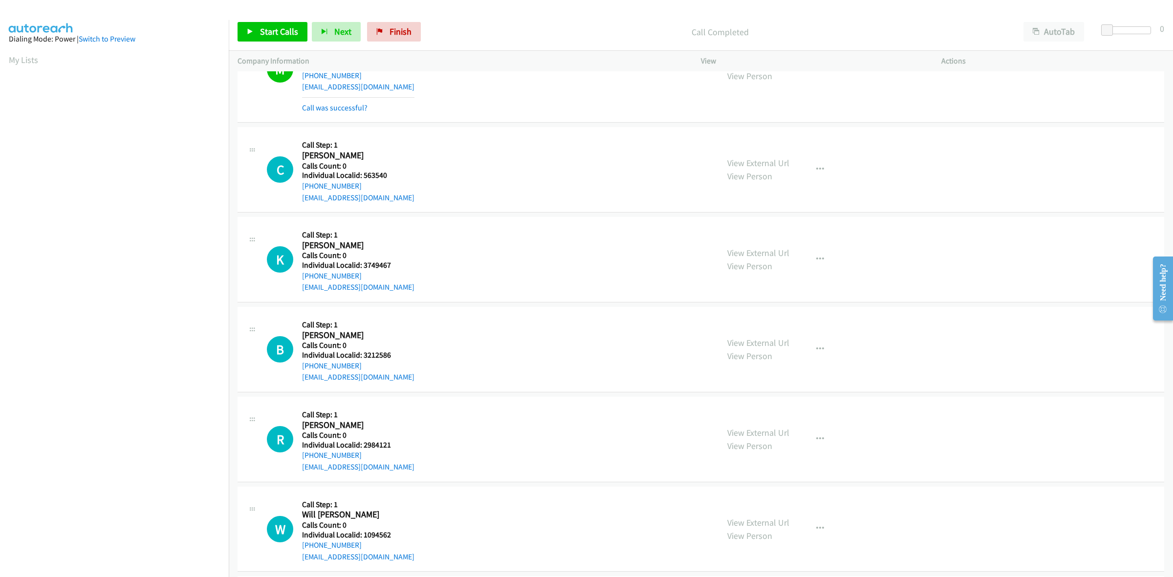
click at [387, 172] on h5 "Individual Localid: 563540" at bounding box center [358, 176] width 112 height 10
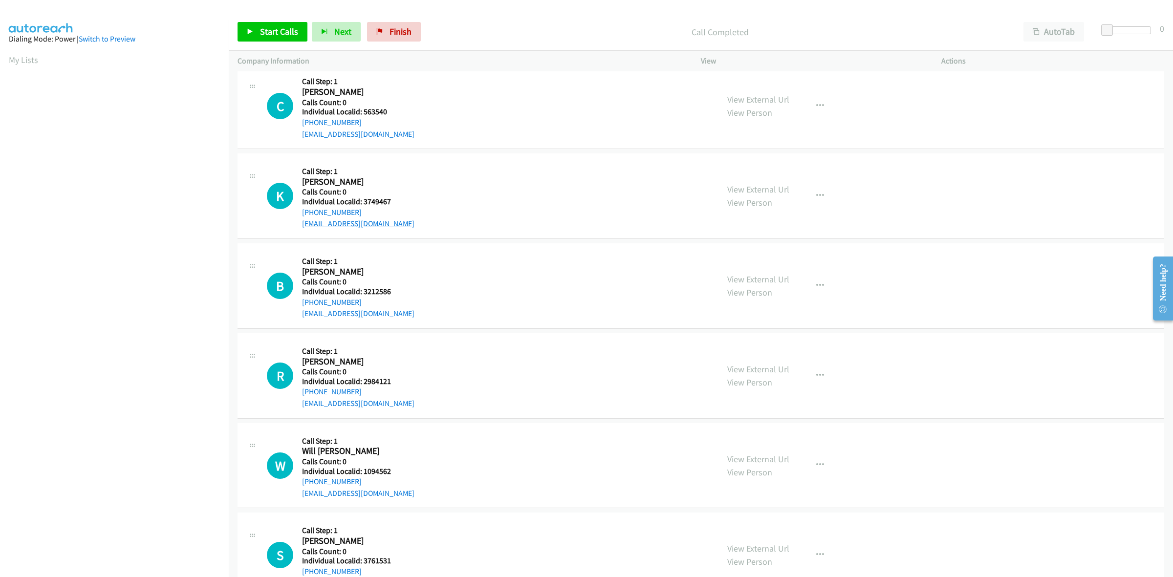
scroll to position [260, 0]
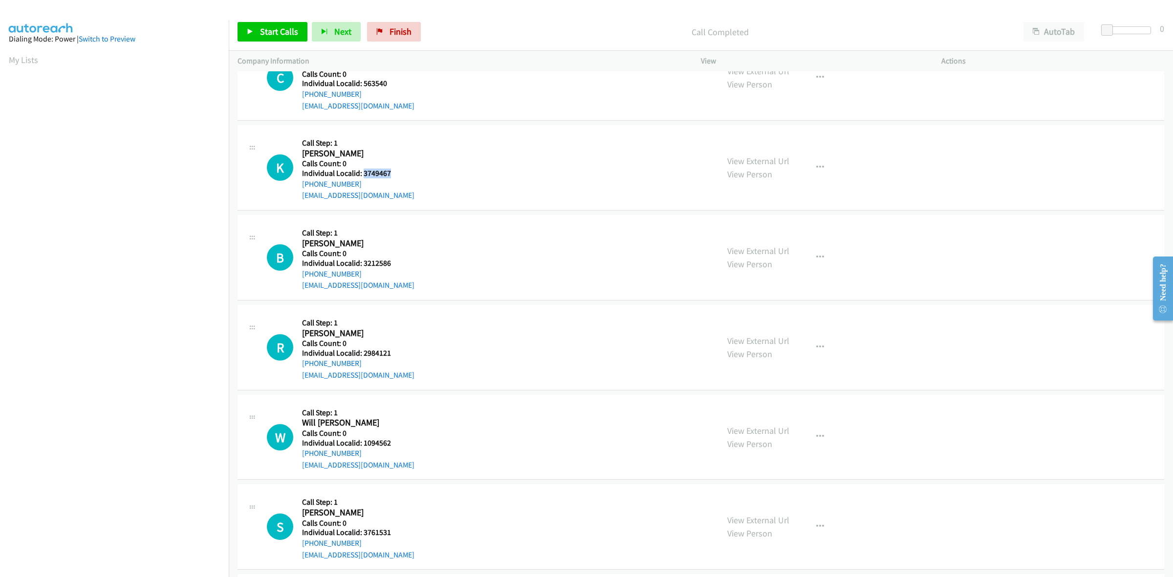
drag, startPoint x: 388, startPoint y: 171, endPoint x: 364, endPoint y: 172, distance: 23.5
click at [364, 172] on h5 "Individual Localid: 3749467" at bounding box center [358, 174] width 112 height 10
copy h5 "3749467"
drag, startPoint x: 362, startPoint y: 187, endPoint x: 304, endPoint y: 182, distance: 58.4
click at [304, 182] on div "+1 301-956-0624" at bounding box center [358, 184] width 112 height 12
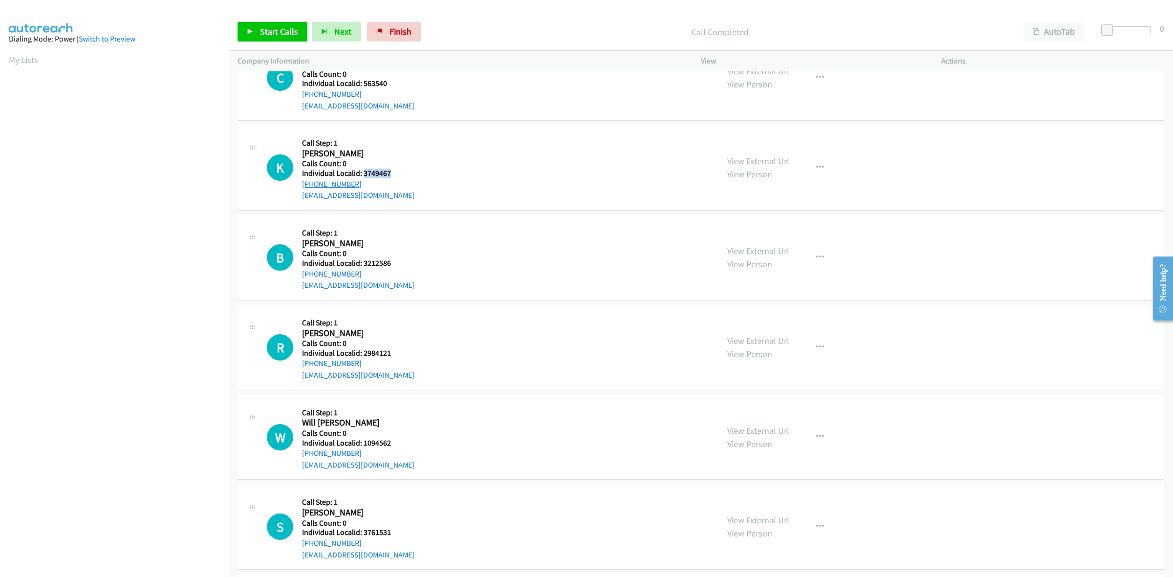
copy link "+1 301-956-0624"
drag, startPoint x: 389, startPoint y: 174, endPoint x: 364, endPoint y: 173, distance: 25.0
click at [364, 173] on h5 "Individual Localid: 3749467" at bounding box center [358, 174] width 112 height 10
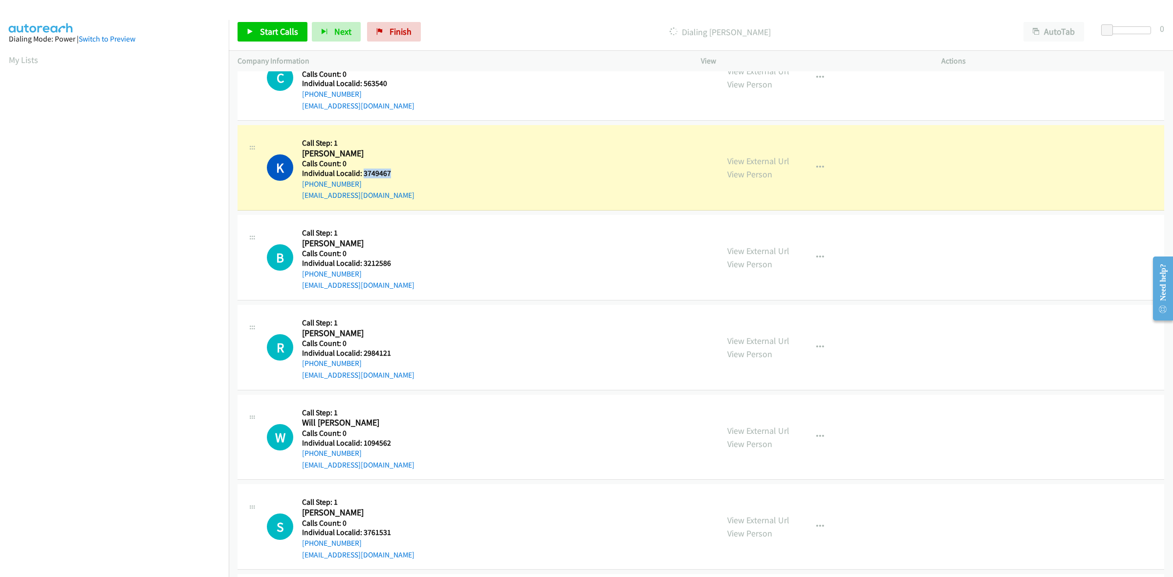
copy h5 "3749467"
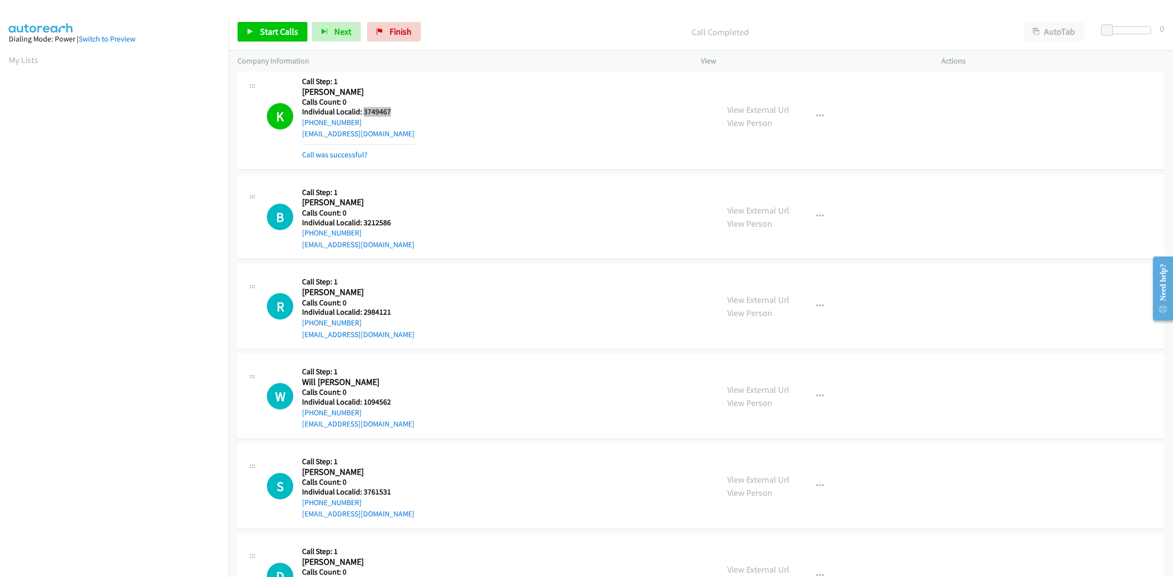
scroll to position [367, 0]
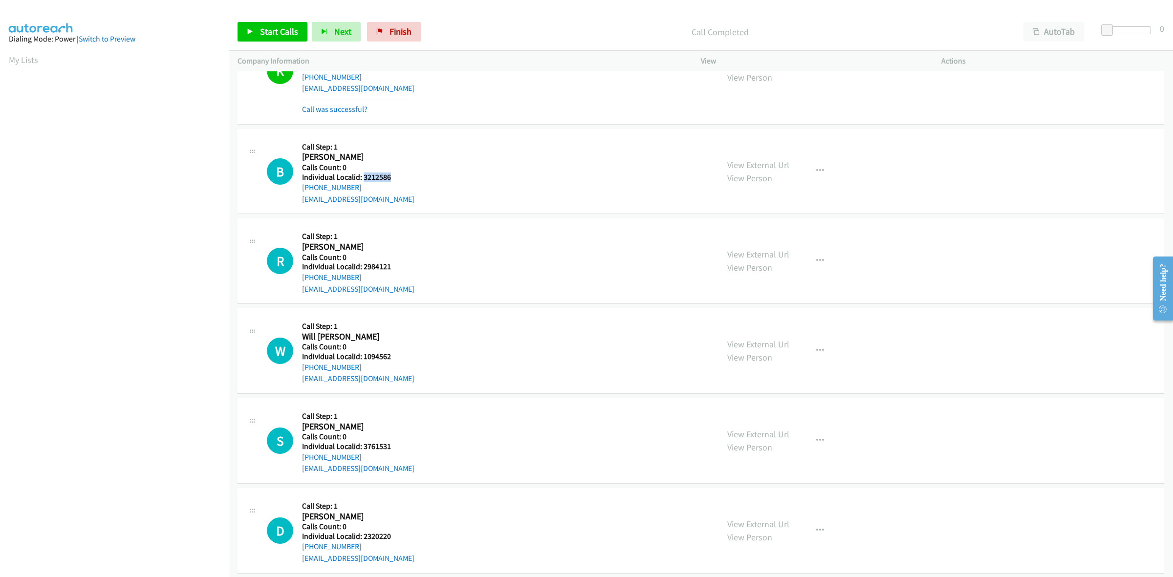
drag, startPoint x: 394, startPoint y: 176, endPoint x: 364, endPoint y: 174, distance: 29.9
click at [364, 174] on h5 "Individual Localid: 3212586" at bounding box center [358, 178] width 112 height 10
copy h5 "3212586"
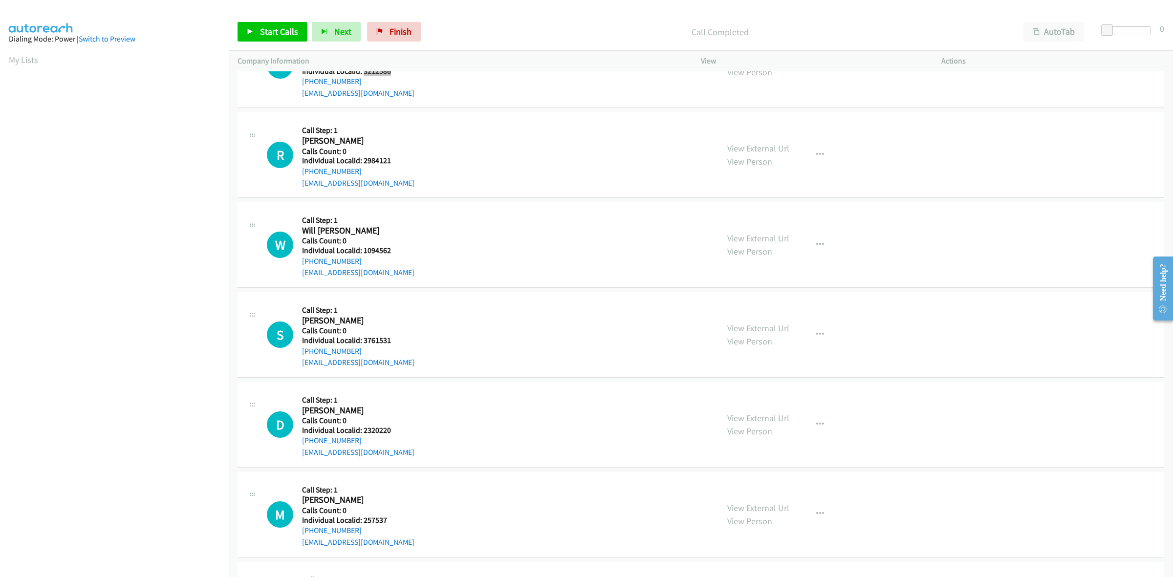
scroll to position [473, 0]
drag, startPoint x: 389, startPoint y: 160, endPoint x: 363, endPoint y: 159, distance: 26.4
click at [363, 159] on h5 "Individual Localid: 2984121" at bounding box center [358, 160] width 112 height 10
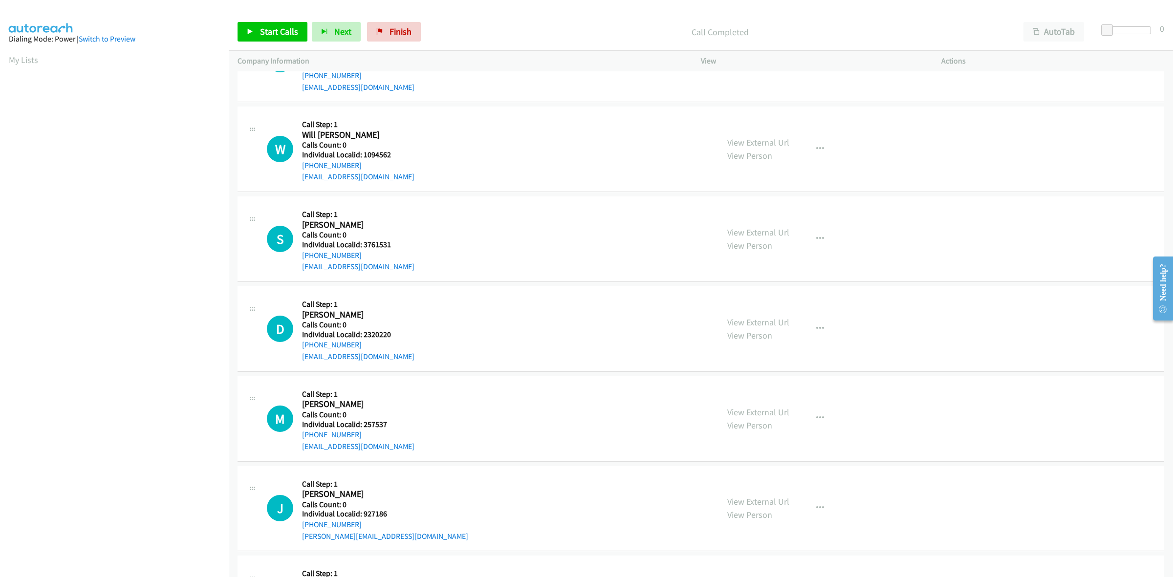
scroll to position [580, 0]
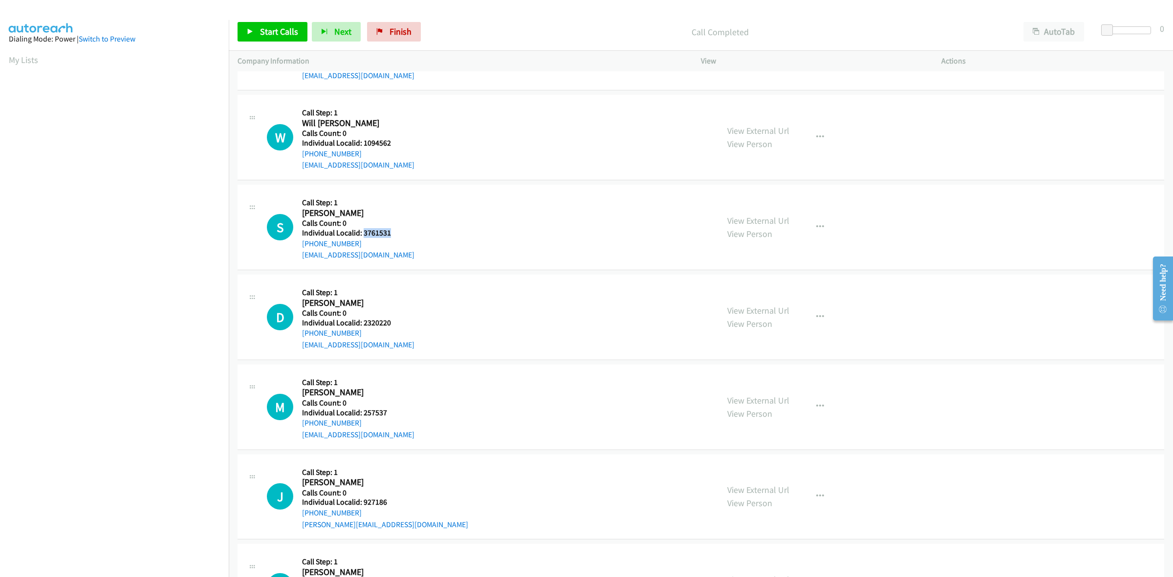
drag, startPoint x: 393, startPoint y: 234, endPoint x: 363, endPoint y: 233, distance: 29.3
click at [363, 233] on h5 "Individual Localid: 3761531" at bounding box center [358, 233] width 112 height 10
drag, startPoint x: 365, startPoint y: 244, endPoint x: 301, endPoint y: 245, distance: 64.0
click at [301, 245] on div "S Callback Scheduled Call Step: 1 Shye Henderson America/Chicago Calls Count: 0…" at bounding box center [488, 227] width 443 height 67
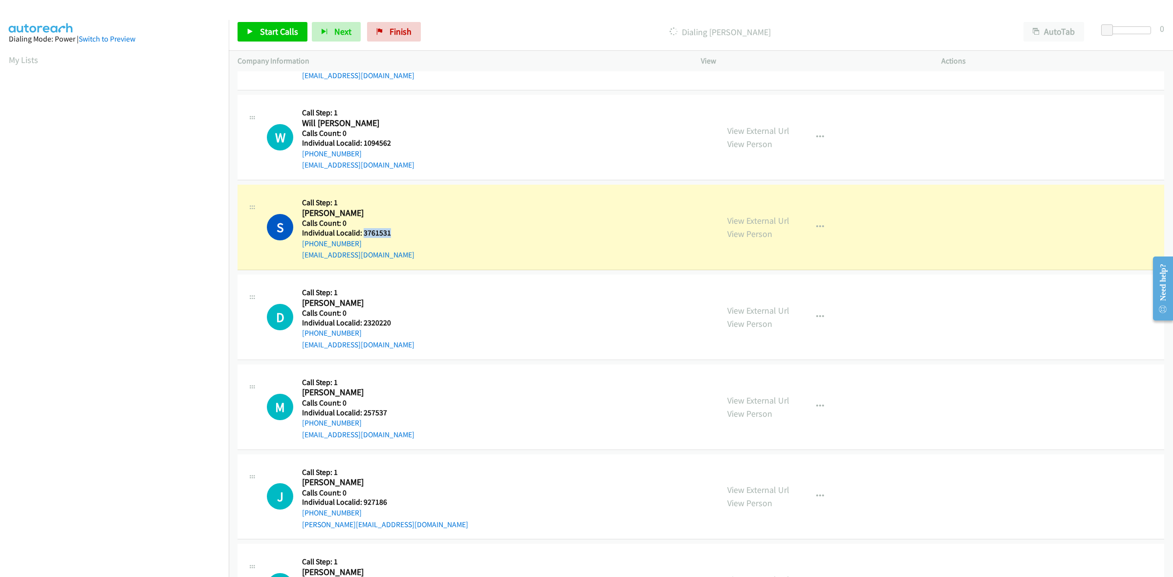
drag, startPoint x: 393, startPoint y: 232, endPoint x: 362, endPoint y: 233, distance: 30.3
click at [362, 233] on h5 "Individual Localid: 3761531" at bounding box center [358, 233] width 112 height 10
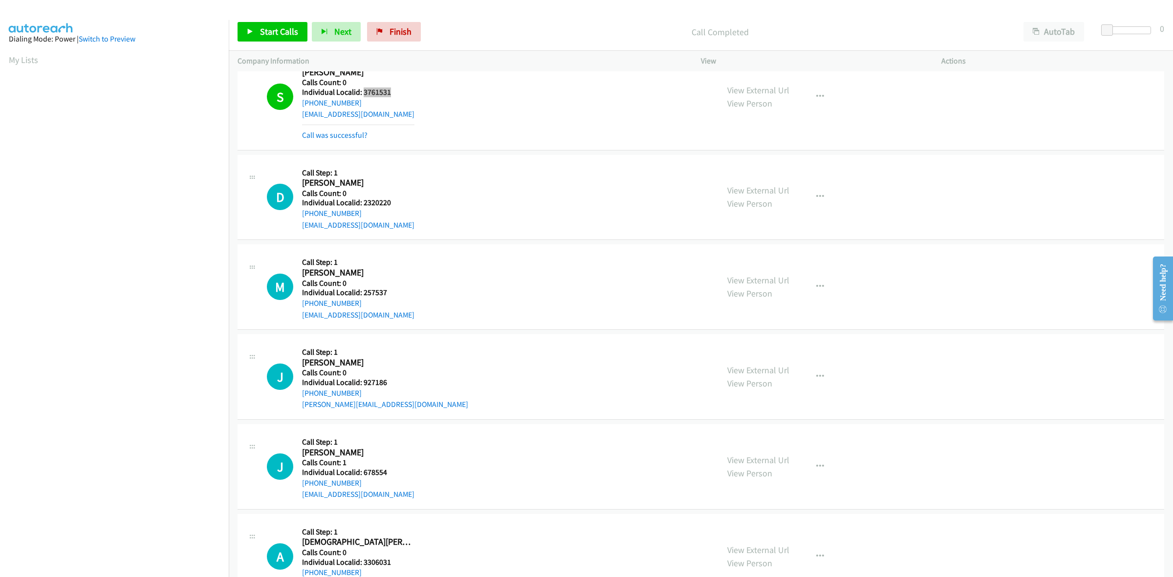
scroll to position [733, 0]
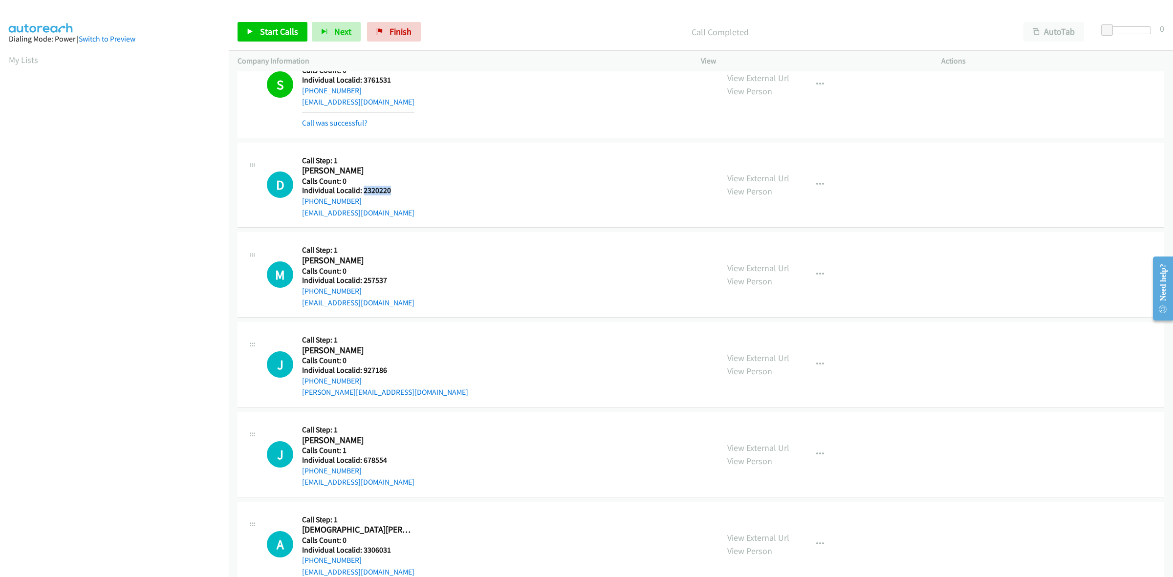
drag, startPoint x: 395, startPoint y: 191, endPoint x: 362, endPoint y: 192, distance: 32.8
click at [362, 192] on h5 "Individual Localid: 2320220" at bounding box center [358, 191] width 112 height 10
drag, startPoint x: 362, startPoint y: 204, endPoint x: 297, endPoint y: 204, distance: 65.0
click at [297, 204] on div "D Callback Scheduled Call Step: 1 Dalton Evans America/Los_Angeles Calls Count:…" at bounding box center [488, 185] width 443 height 67
drag, startPoint x: 394, startPoint y: 187, endPoint x: 362, endPoint y: 189, distance: 31.8
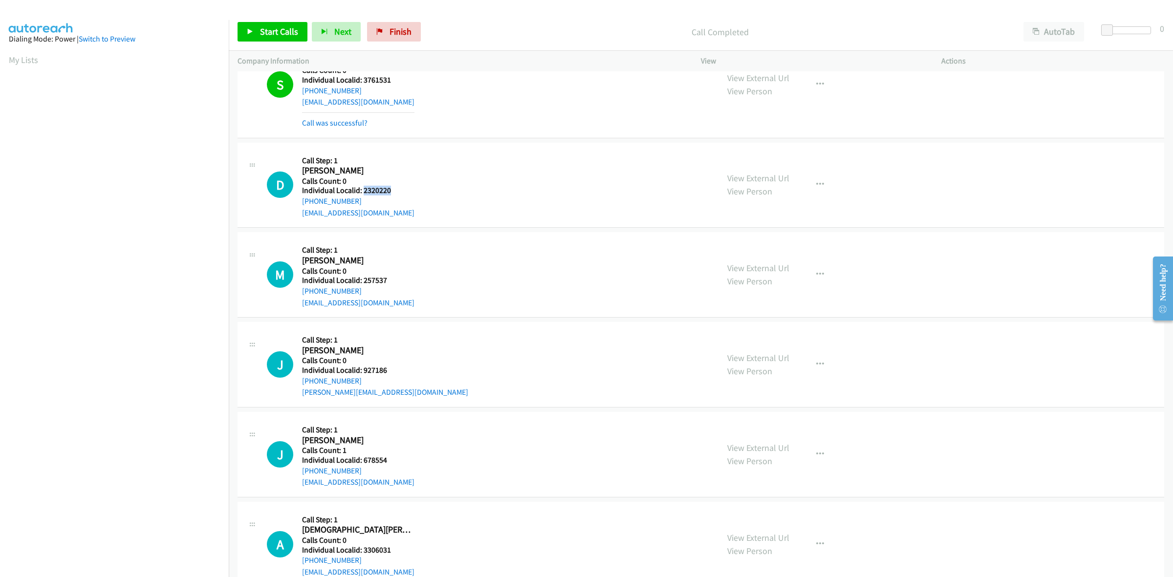
click at [362, 189] on h5 "Individual Localid: 2320220" at bounding box center [358, 191] width 112 height 10
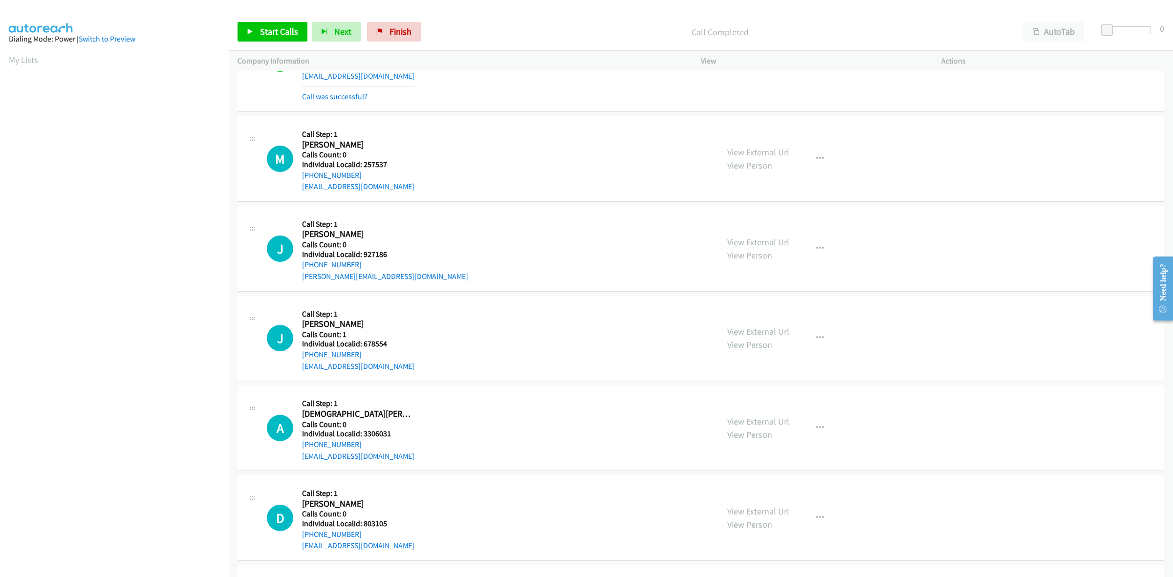
scroll to position [871, 0]
drag, startPoint x: 387, startPoint y: 167, endPoint x: 363, endPoint y: 164, distance: 24.1
click at [363, 164] on h5 "Individual Localid: 257537" at bounding box center [358, 164] width 112 height 10
drag, startPoint x: 358, startPoint y: 174, endPoint x: 301, endPoint y: 177, distance: 56.8
click at [301, 177] on div "M Callback Scheduled Call Step: 1 Matthew Schubert America/Chicago Calls Count:…" at bounding box center [488, 158] width 443 height 67
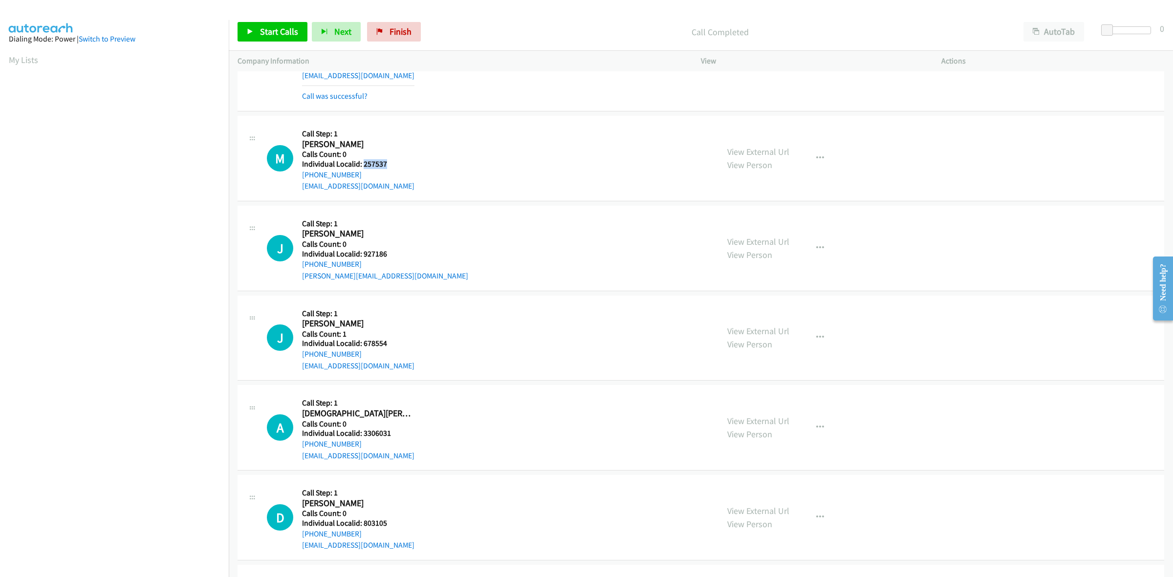
drag, startPoint x: 395, startPoint y: 162, endPoint x: 362, endPoint y: 165, distance: 32.8
click at [362, 165] on h5 "Individual Localid: 257537" at bounding box center [358, 164] width 112 height 10
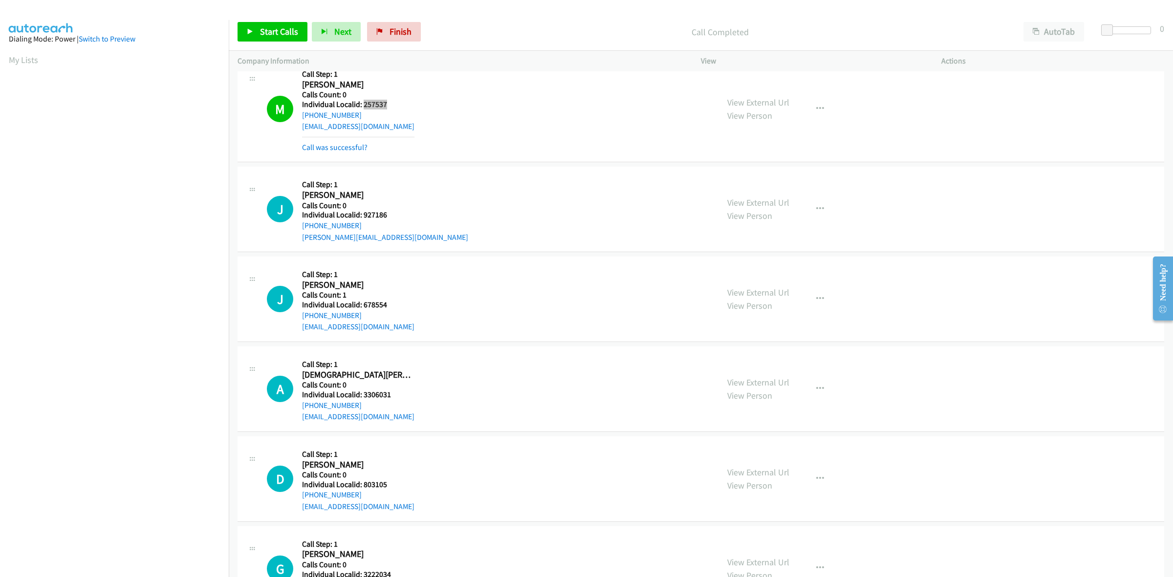
scroll to position [947, 0]
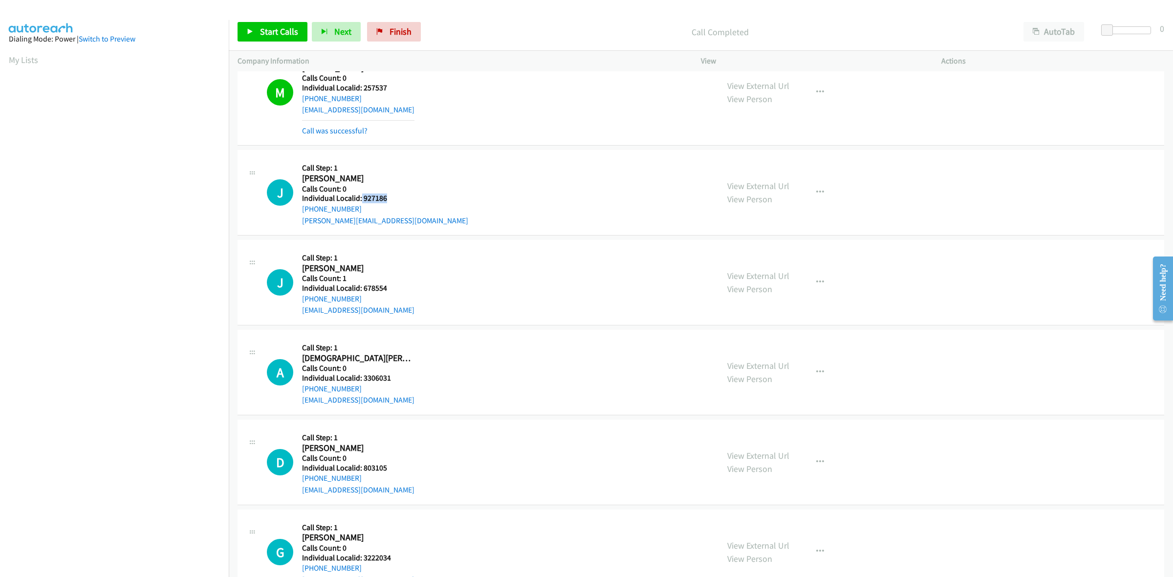
drag, startPoint x: 387, startPoint y: 198, endPoint x: 360, endPoint y: 198, distance: 26.4
click at [360, 198] on h5 "Individual Localid: 927186" at bounding box center [385, 199] width 166 height 10
click at [816, 190] on icon "button" at bounding box center [820, 193] width 8 height 8
drag, startPoint x: 781, startPoint y: 260, endPoint x: 577, endPoint y: 243, distance: 204.0
click at [781, 260] on link "Skip Call" at bounding box center [768, 257] width 130 height 20
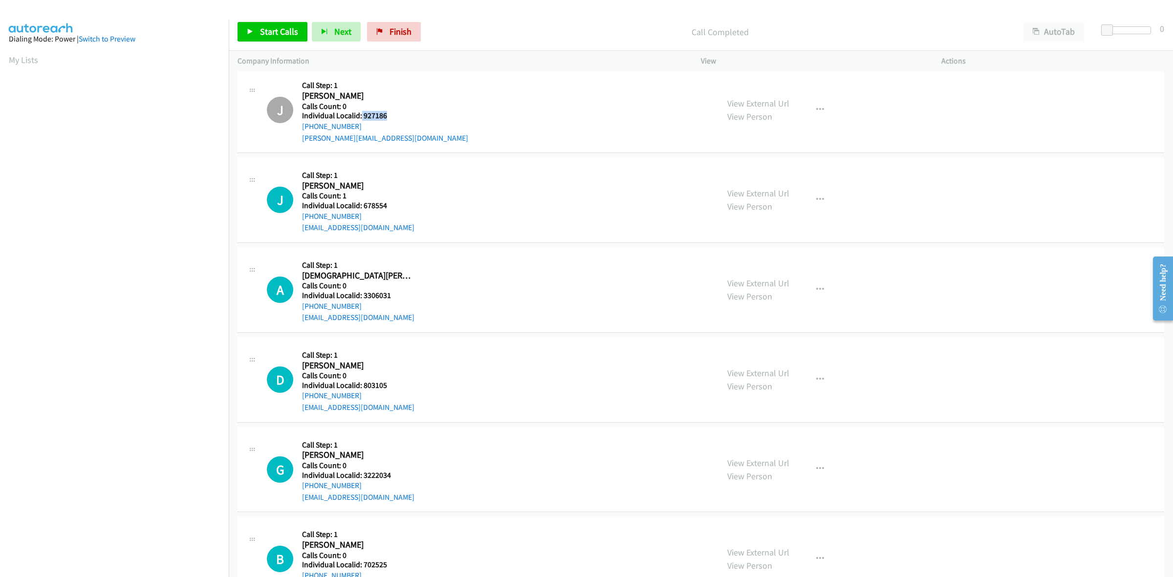
scroll to position [1054, 0]
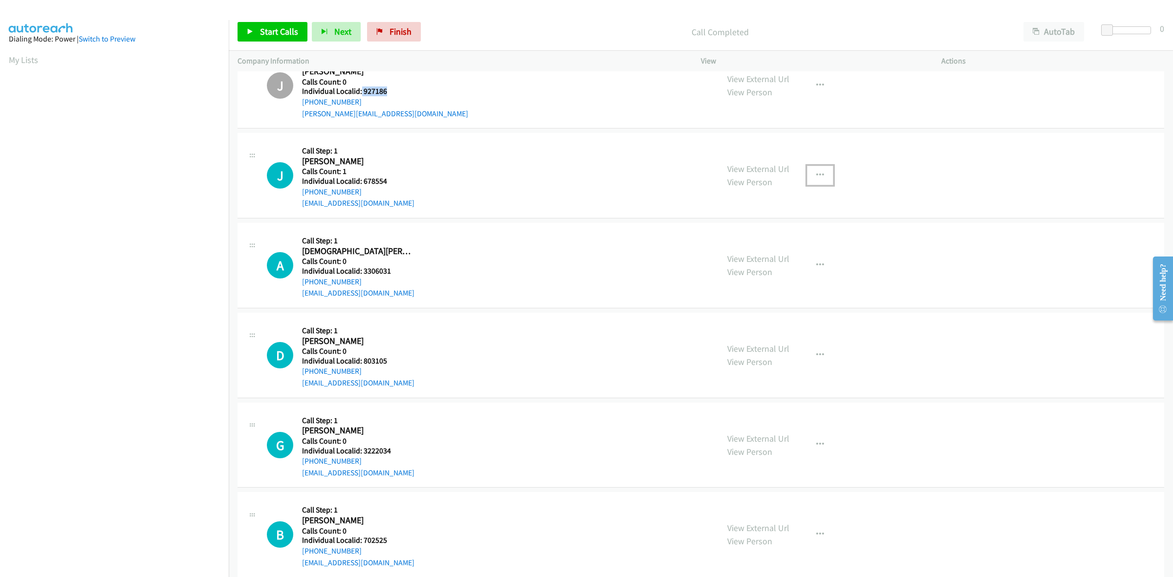
click at [822, 177] on button "button" at bounding box center [820, 176] width 26 height 20
click at [771, 240] on link "Skip Call" at bounding box center [768, 240] width 130 height 20
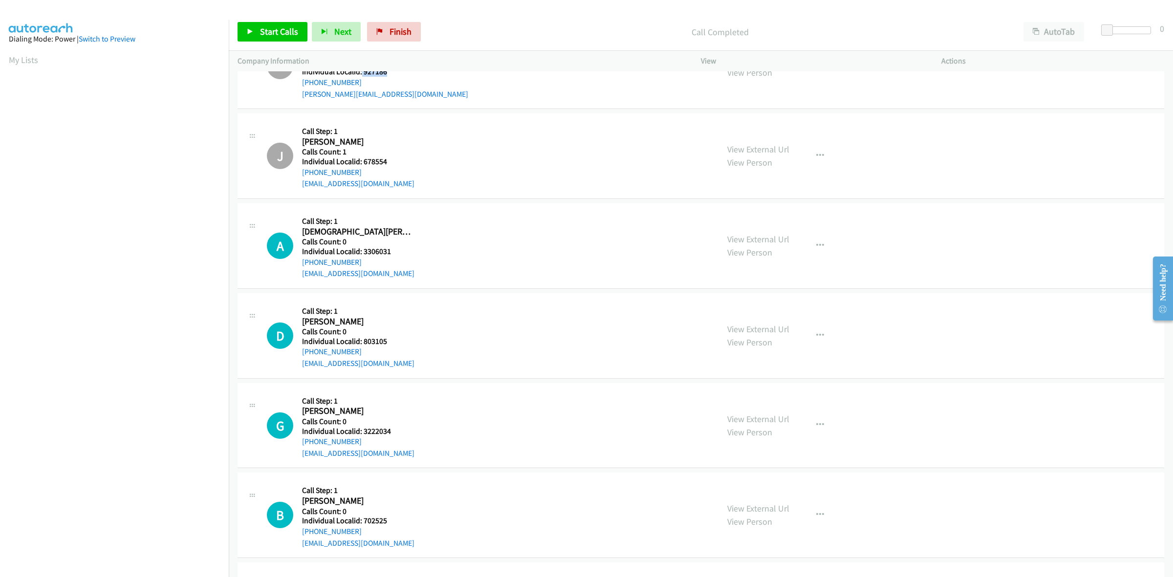
scroll to position [1161, 0]
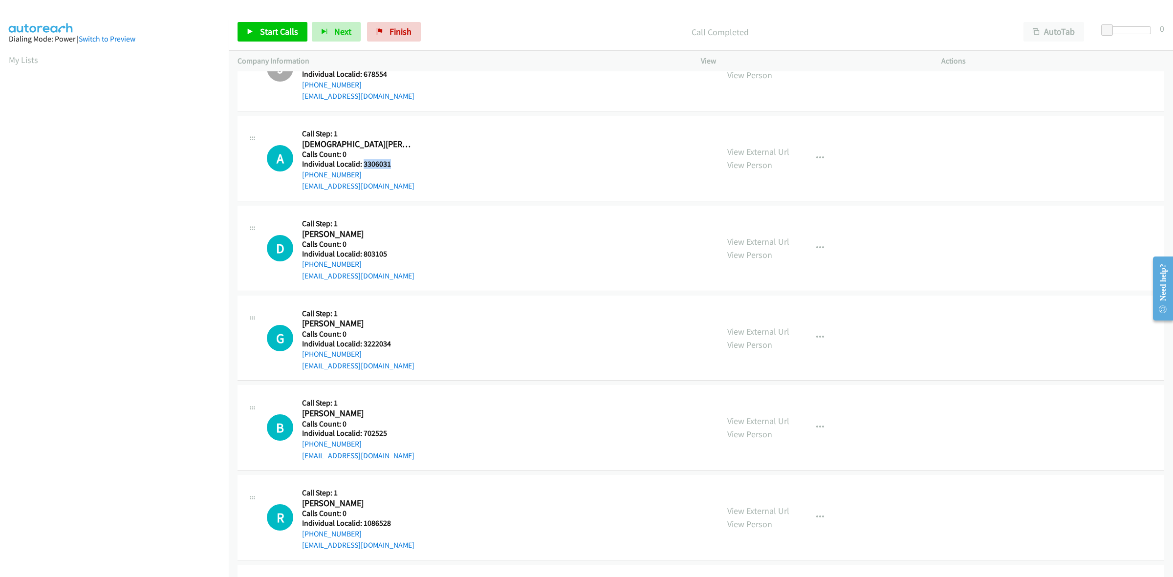
drag, startPoint x: 396, startPoint y: 164, endPoint x: 363, endPoint y: 165, distance: 33.3
click at [363, 165] on h5 "Individual Localid: 3306031" at bounding box center [358, 164] width 112 height 10
drag, startPoint x: 829, startPoint y: 159, endPoint x: 814, endPoint y: 164, distance: 15.8
click at [829, 159] on div "View External Url View Person View External Url Email Schedule/Manage Callback …" at bounding box center [843, 158] width 249 height 67
click at [809, 159] on button "button" at bounding box center [820, 159] width 26 height 20
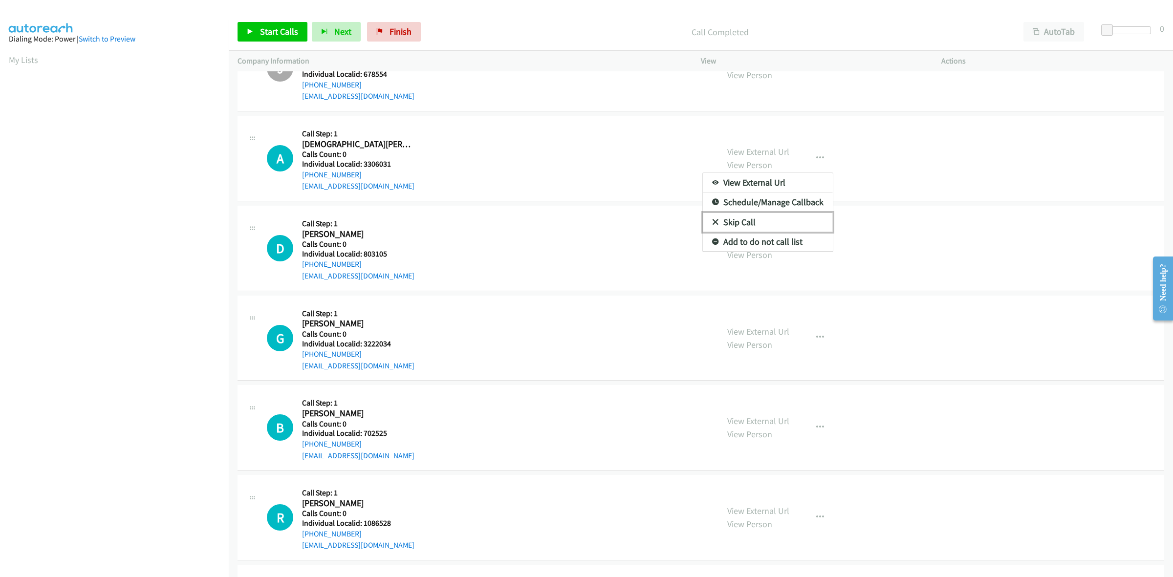
click at [765, 231] on link "Skip Call" at bounding box center [768, 223] width 130 height 20
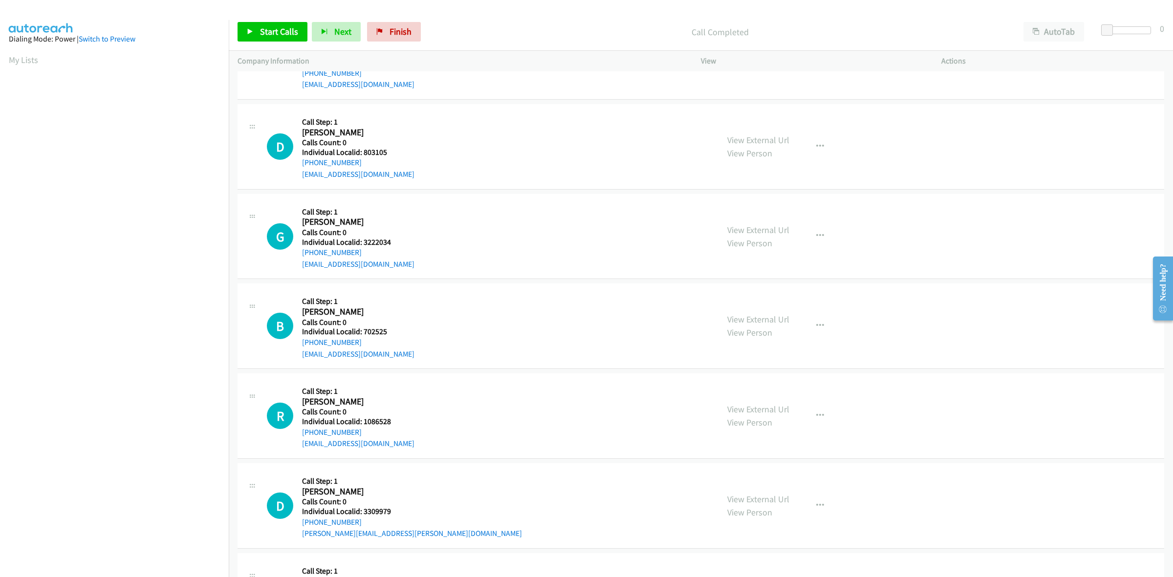
scroll to position [1283, 0]
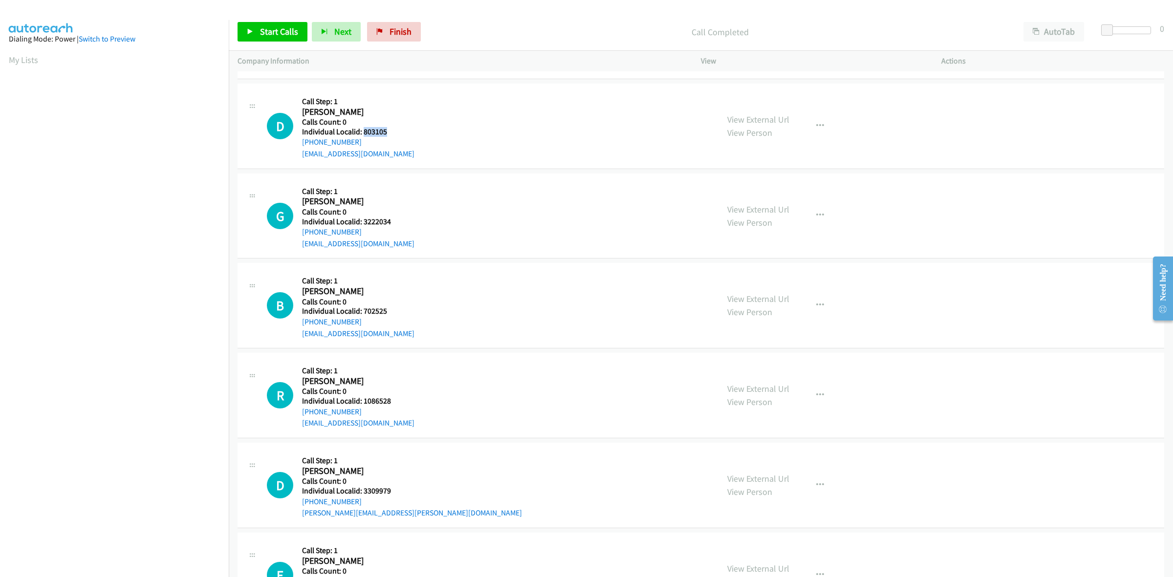
drag, startPoint x: 388, startPoint y: 130, endPoint x: 363, endPoint y: 129, distance: 24.9
click at [363, 129] on h5 "Individual Localid: 803105" at bounding box center [358, 132] width 112 height 10
drag, startPoint x: 389, startPoint y: 126, endPoint x: 367, endPoint y: 127, distance: 22.5
click at [363, 127] on h5 "Individual Localid: 3222034" at bounding box center [358, 131] width 112 height 10
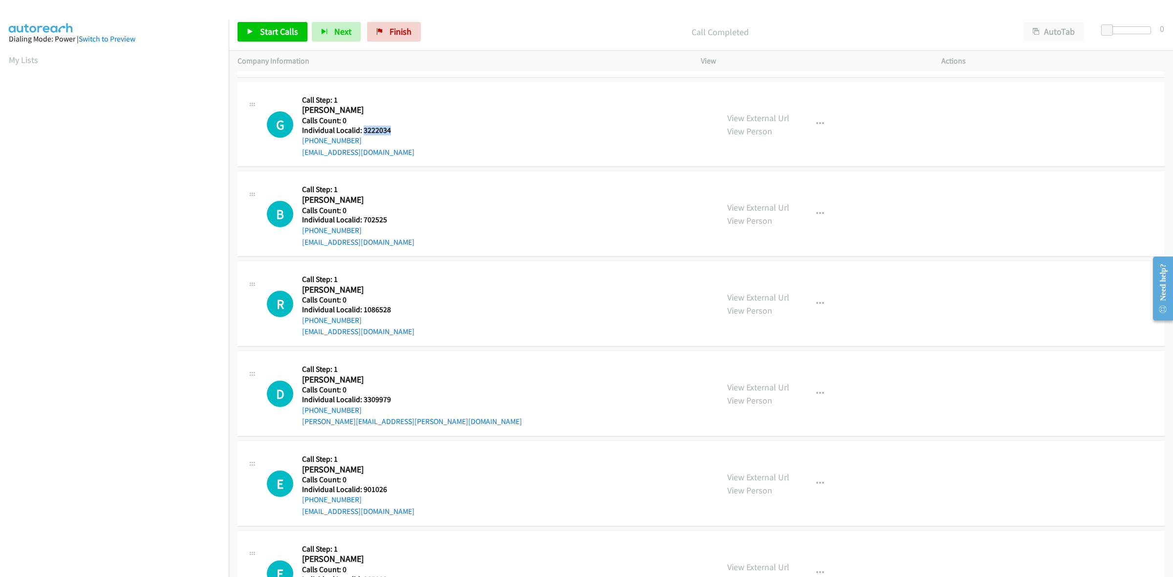
drag, startPoint x: 359, startPoint y: 141, endPoint x: 300, endPoint y: 143, distance: 59.7
click at [300, 143] on div "G Callback Scheduled Call Step: 1 Gianfranco Candela America/Los_Angeles Calls …" at bounding box center [488, 124] width 443 height 67
drag, startPoint x: 390, startPoint y: 131, endPoint x: 363, endPoint y: 131, distance: 27.4
click at [363, 131] on h5 "Individual Localid: 3222034" at bounding box center [358, 131] width 112 height 10
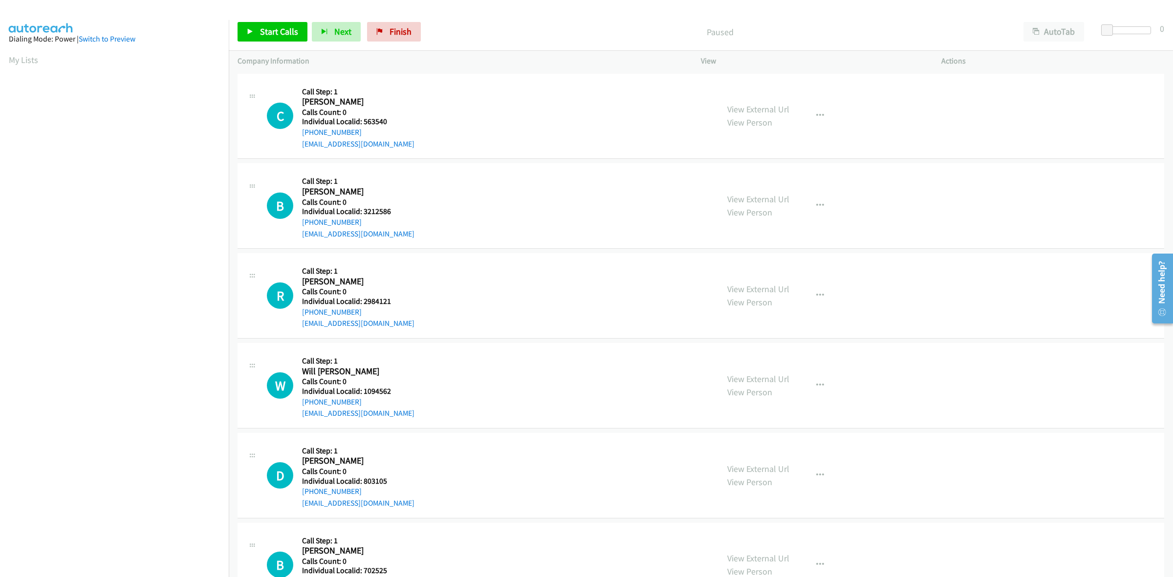
scroll to position [30, 0]
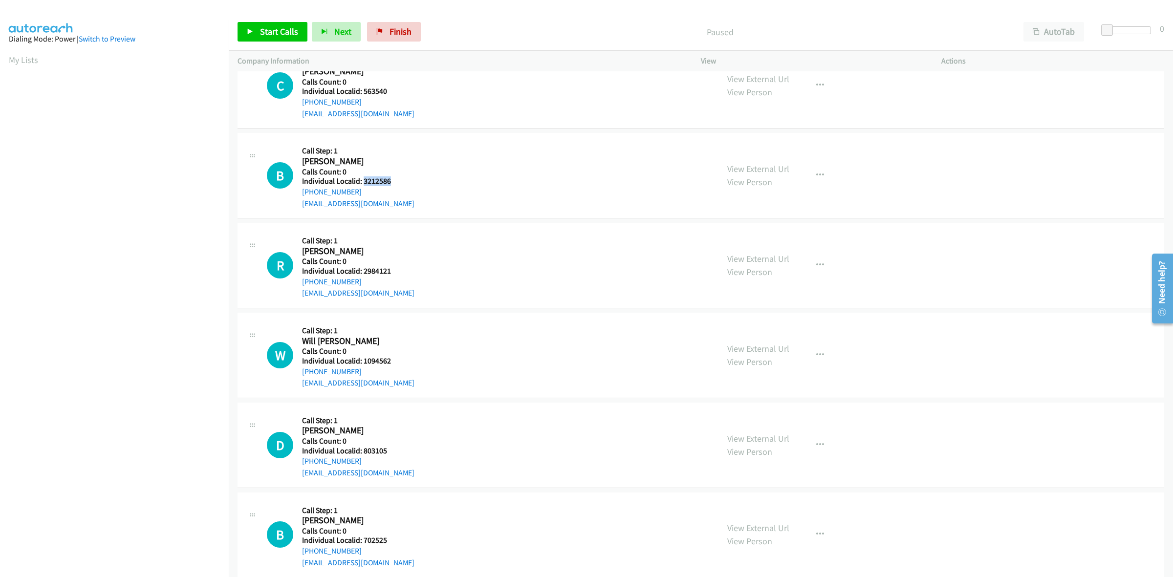
drag, startPoint x: 390, startPoint y: 181, endPoint x: 363, endPoint y: 183, distance: 27.0
click at [363, 183] on h5 "Individual Localid: 3212586" at bounding box center [358, 181] width 112 height 10
copy h5 "3212586"
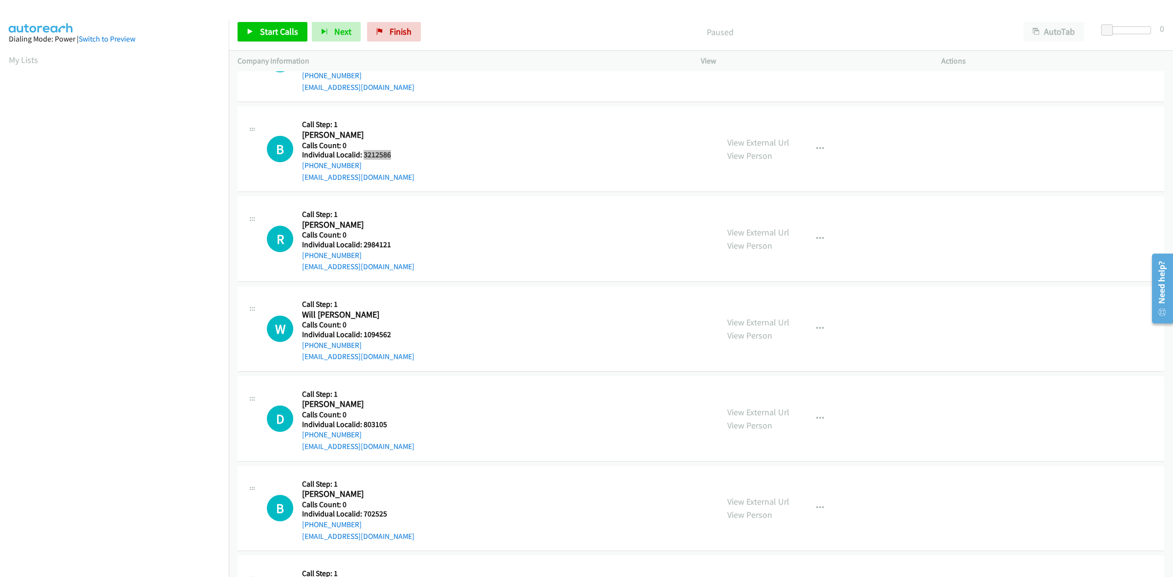
scroll to position [183, 0]
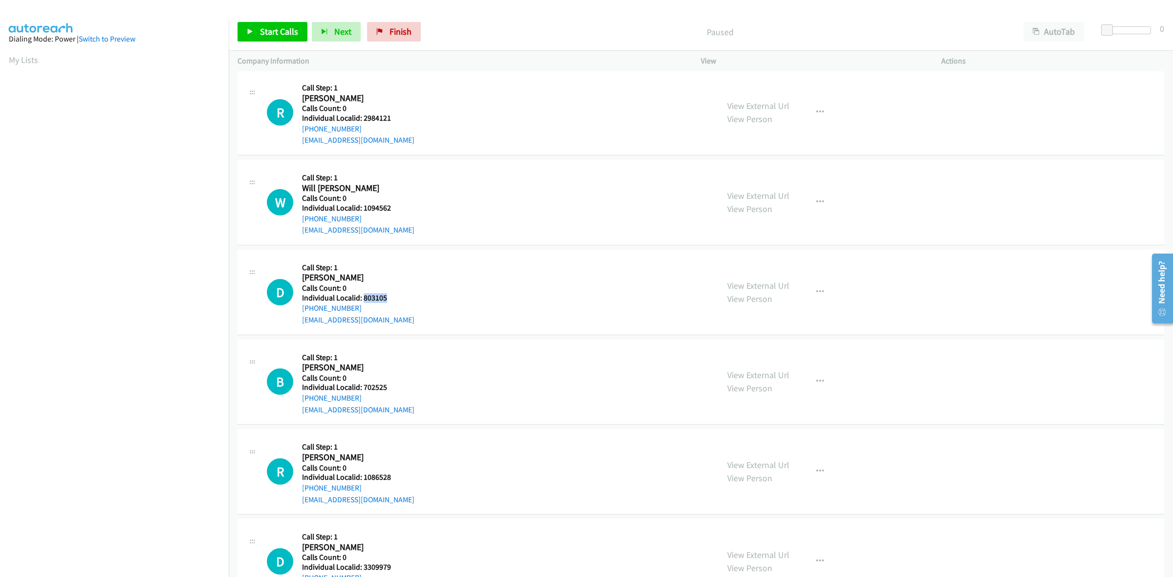
drag, startPoint x: 384, startPoint y: 297, endPoint x: 362, endPoint y: 296, distance: 22.5
click at [362, 296] on h5 "Individual Localid: 803105" at bounding box center [358, 298] width 112 height 10
copy h5 "803105"
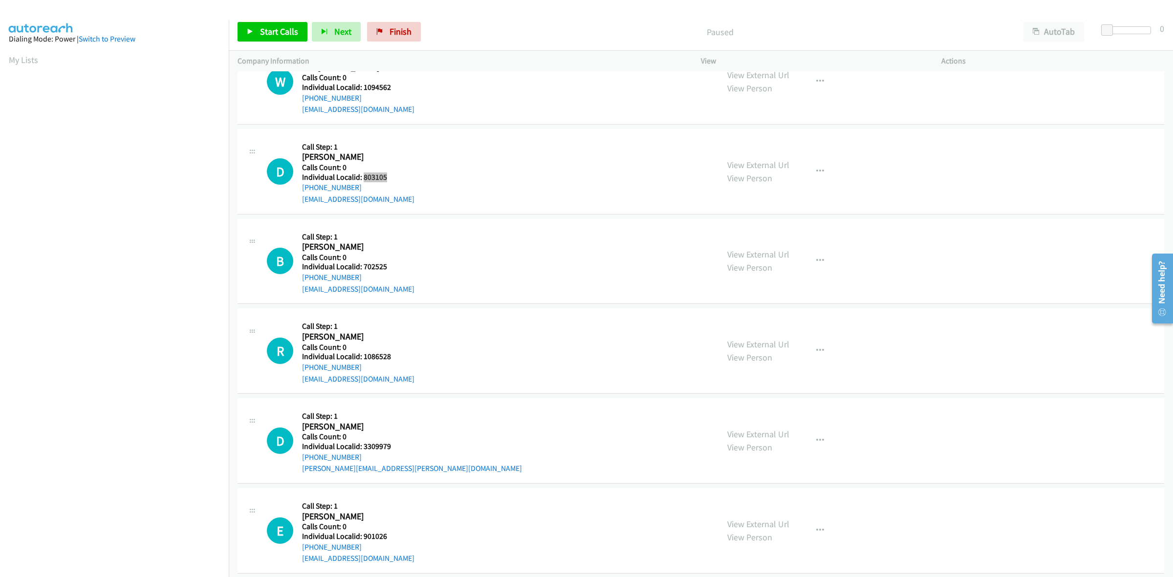
scroll to position [305, 0]
drag, startPoint x: 393, startPoint y: 265, endPoint x: 363, endPoint y: 267, distance: 29.4
click at [363, 267] on h5 "Individual Localid: 702525" at bounding box center [358, 266] width 112 height 10
copy h5 "702525"
click at [816, 258] on icon "button" at bounding box center [820, 260] width 8 height 8
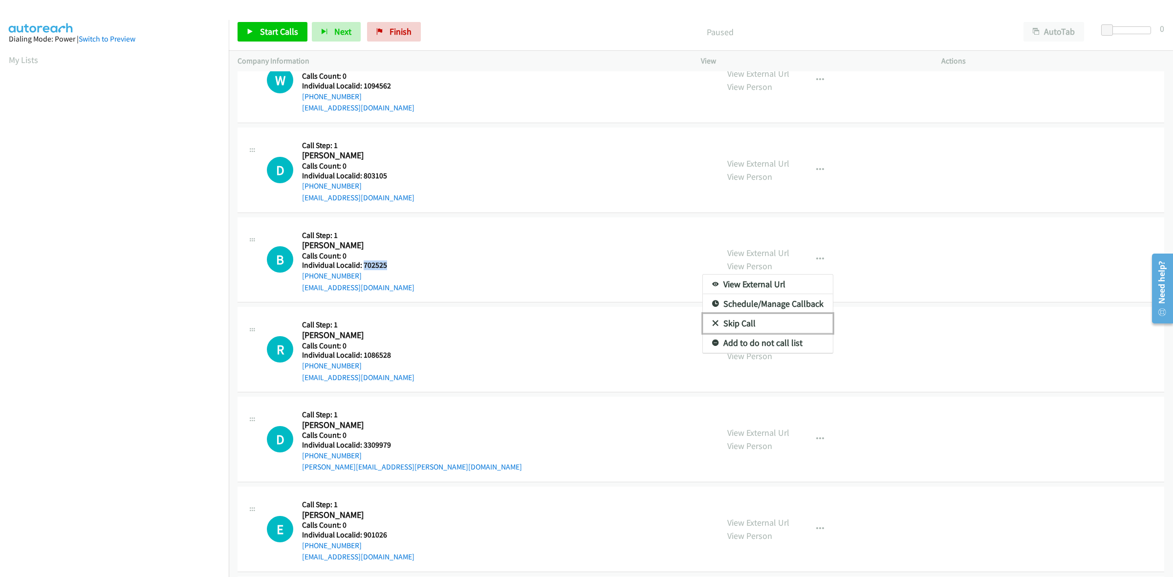
click at [775, 328] on link "Skip Call" at bounding box center [768, 324] width 130 height 20
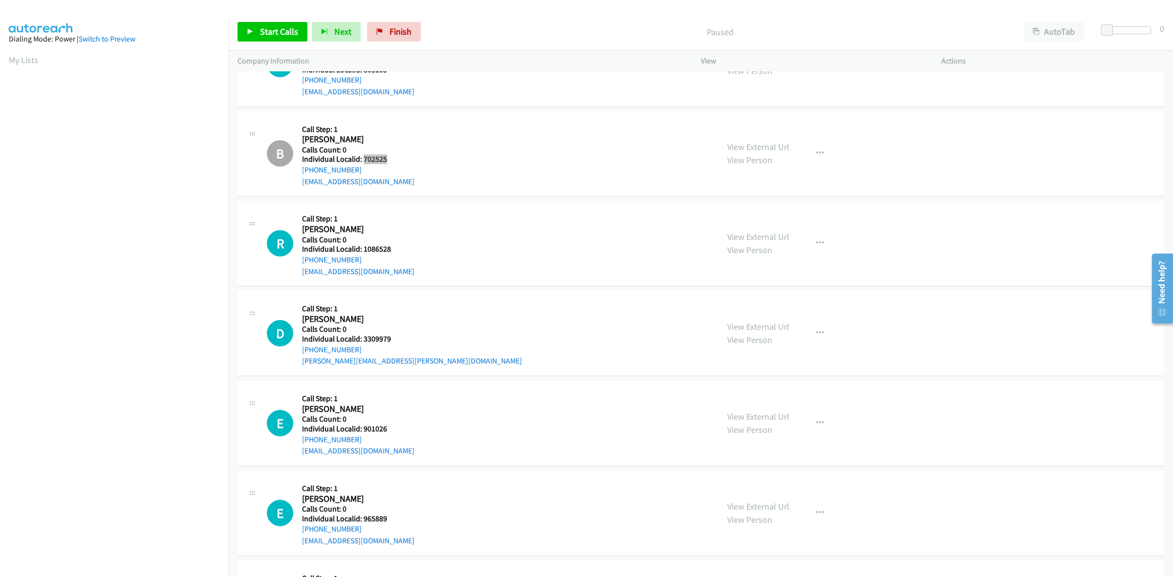
scroll to position [428, 0]
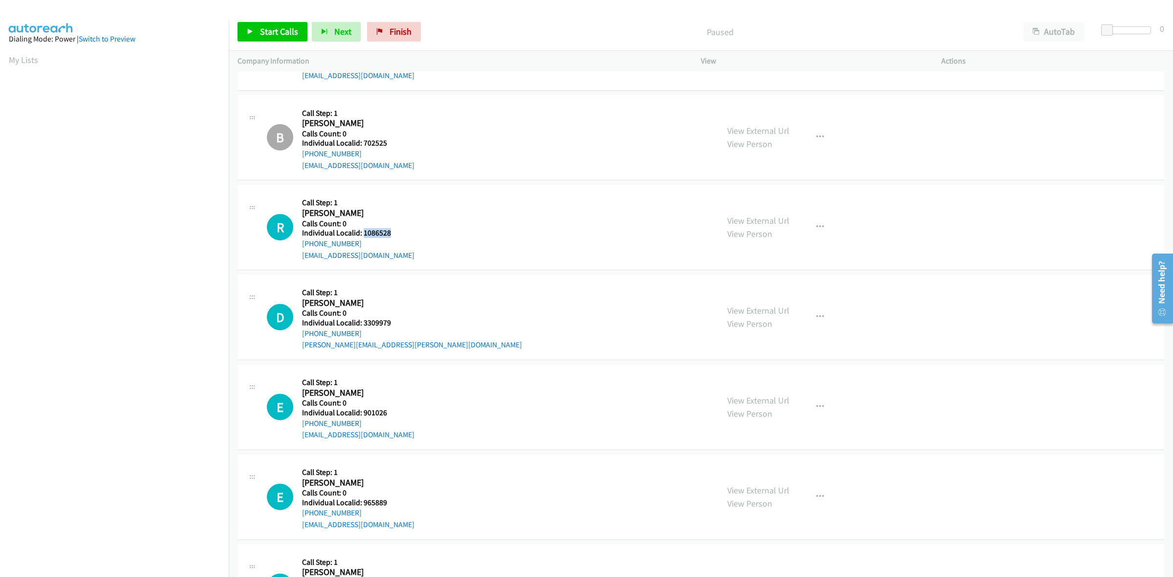
drag, startPoint x: 389, startPoint y: 236, endPoint x: 363, endPoint y: 233, distance: 25.6
click at [363, 233] on h5 "Individual Localid: 1086528" at bounding box center [358, 233] width 112 height 10
copy h5 "1086528"
drag, startPoint x: 362, startPoint y: 244, endPoint x: 301, endPoint y: 243, distance: 61.1
click at [301, 243] on div "R Callback Scheduled Call Step: 1 [PERSON_NAME] America/[GEOGRAPHIC_DATA] Calls…" at bounding box center [488, 227] width 443 height 67
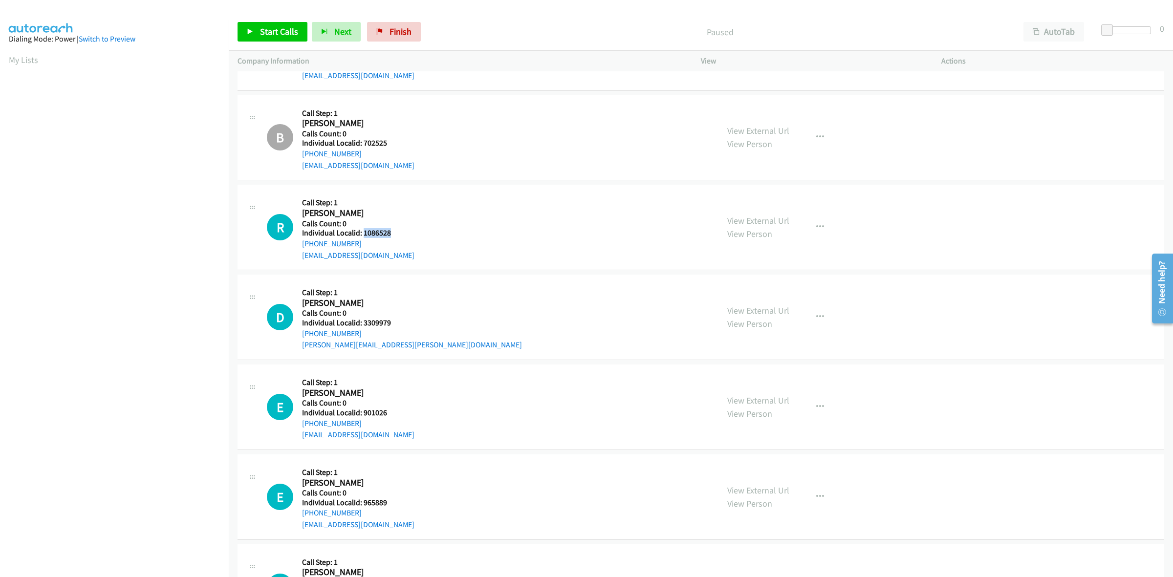
copy link "[PHONE_NUMBER]"
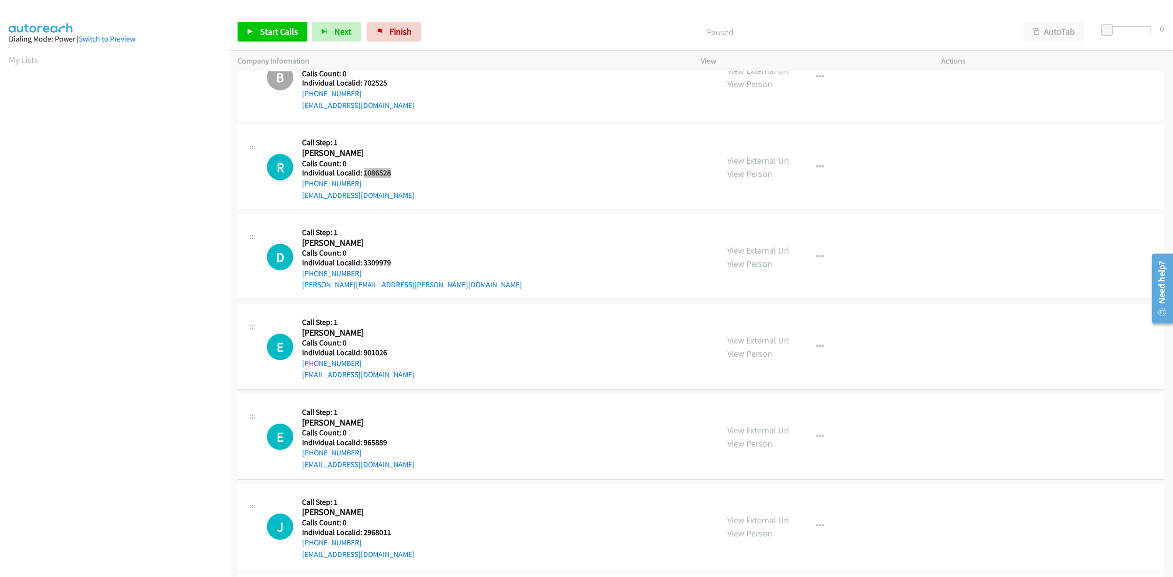
scroll to position [489, 0]
